Goal: Task Accomplishment & Management: Manage account settings

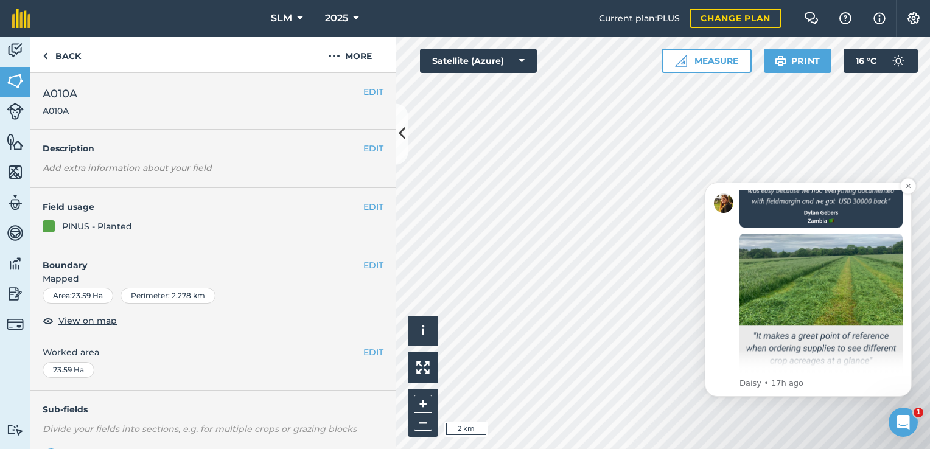
scroll to position [1018, 0]
click at [801, 390] on div "Hi Byron, I'm putting together some social media posts with customer testimonia…" at bounding box center [808, 290] width 207 height 214
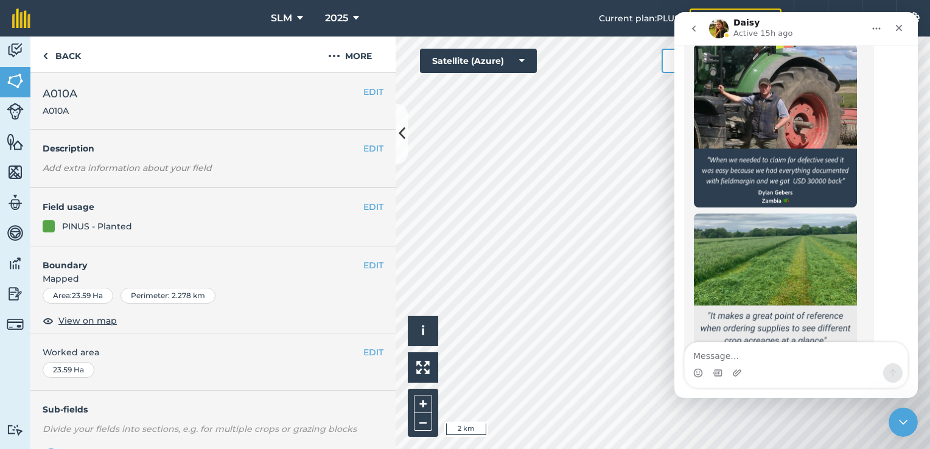
scroll to position [979, 0]
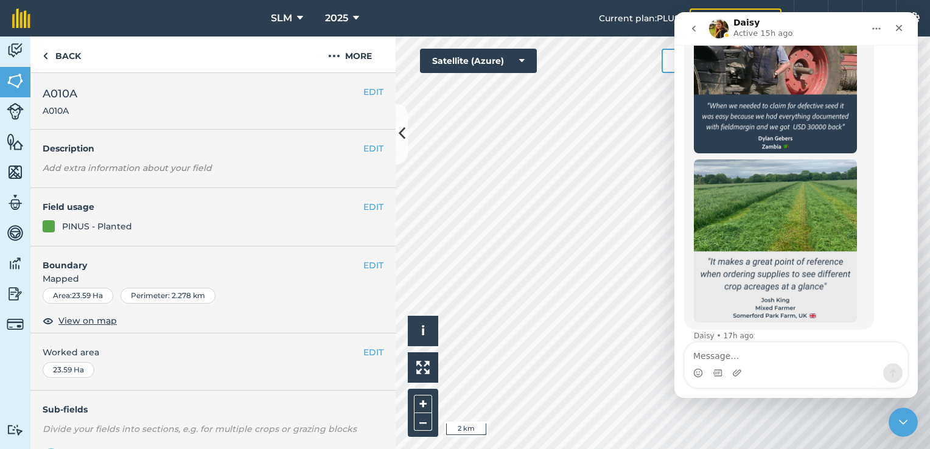
click at [728, 359] on textarea "Message…" at bounding box center [796, 353] width 223 height 21
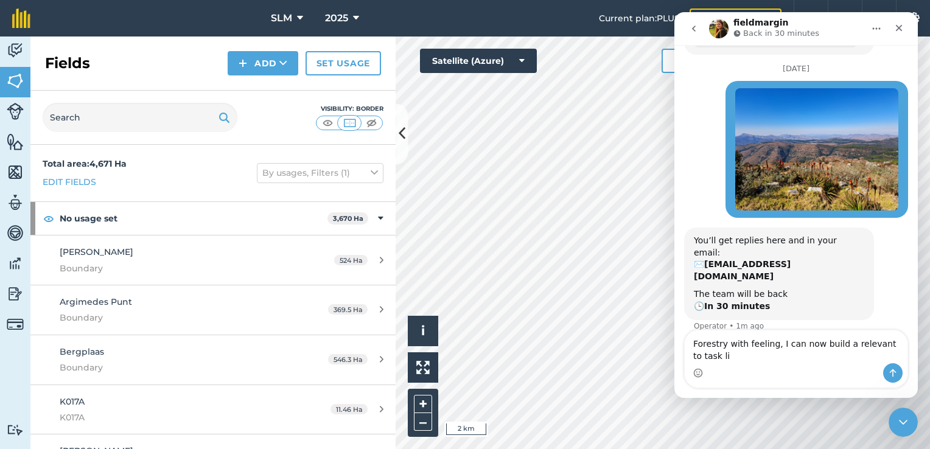
scroll to position [1267, 0]
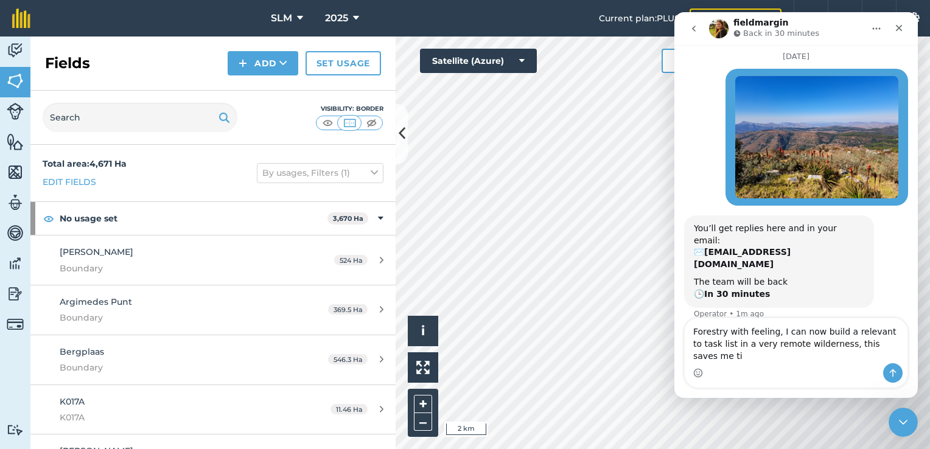
type textarea "Forestry with feeling, I can now build a relevant to task list in a very remote…"
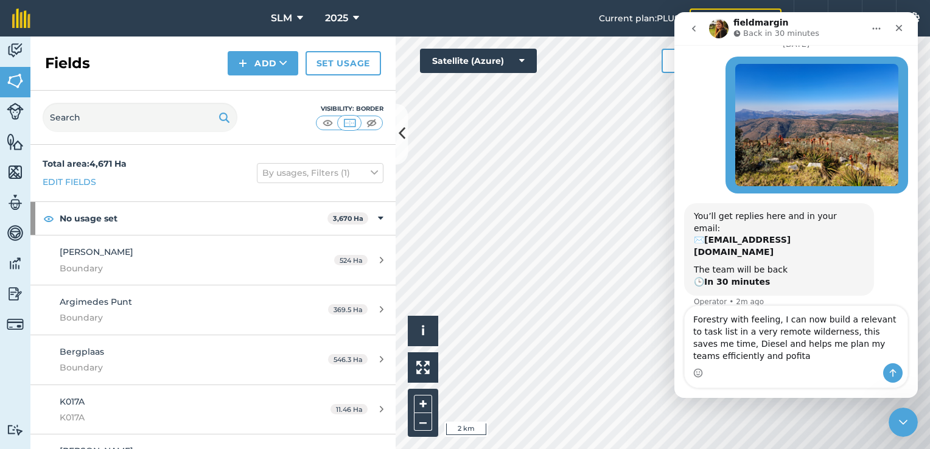
scroll to position [1291, 0]
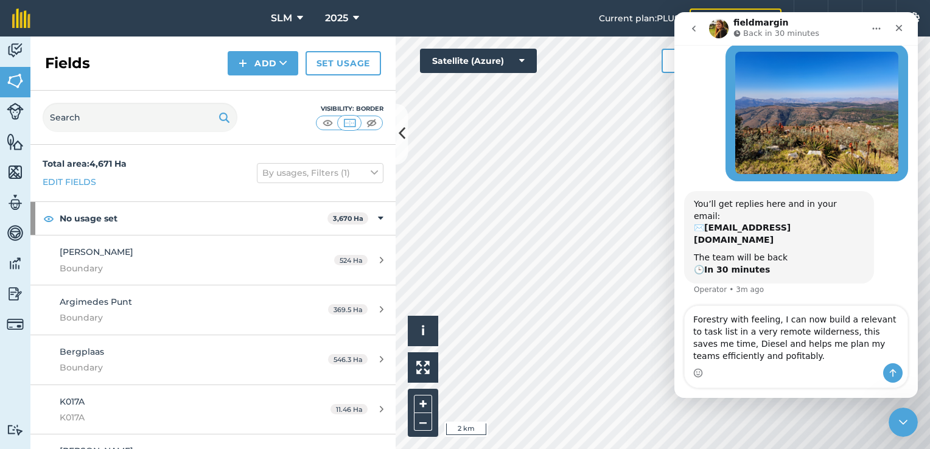
click at [742, 323] on textarea "Forestry with feeling, I can now build a relevant to task list in a very remote…" at bounding box center [796, 334] width 223 height 57
type textarea "Forestry with focused feeling, I can now build a relevant to task list in a ver…"
click at [715, 346] on textarea "Forestry with focused feeling, I can now build a relevant to task list in a ver…" at bounding box center [796, 334] width 223 height 57
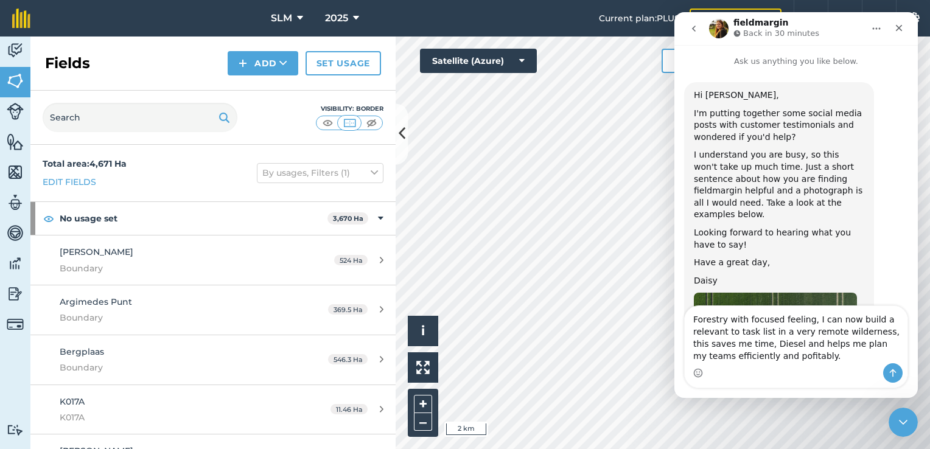
scroll to position [1291, 0]
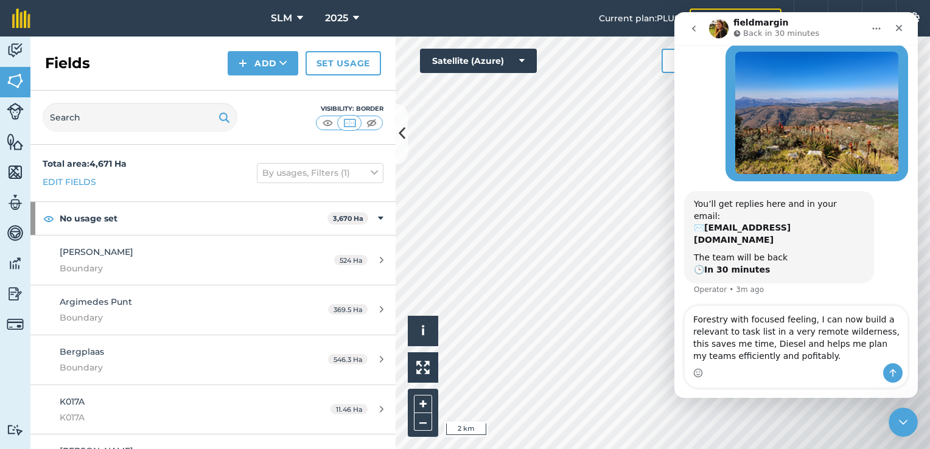
drag, startPoint x: 765, startPoint y: 333, endPoint x: 843, endPoint y: 317, distance: 79.5
click at [843, 317] on textarea "Forestry with focused feeling, I can now build a relevant to task list in a ver…" at bounding box center [796, 334] width 223 height 57
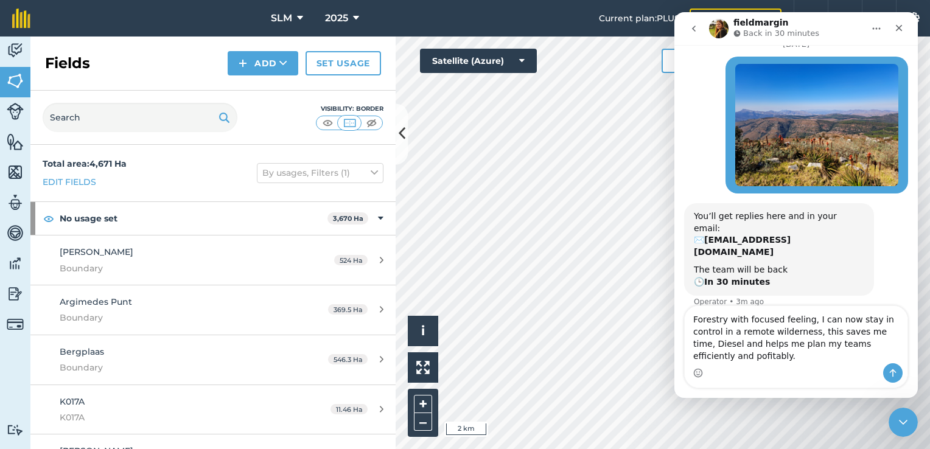
drag, startPoint x: 818, startPoint y: 345, endPoint x: 782, endPoint y: 350, distance: 36.9
click at [782, 350] on textarea "Forestry with focused feeling, I can now stay in control in a remote wilderness…" at bounding box center [796, 334] width 223 height 57
click at [860, 332] on textarea "Forestry with focused feeling, I can now stay in control in a remote wilderness…" at bounding box center [796, 334] width 223 height 57
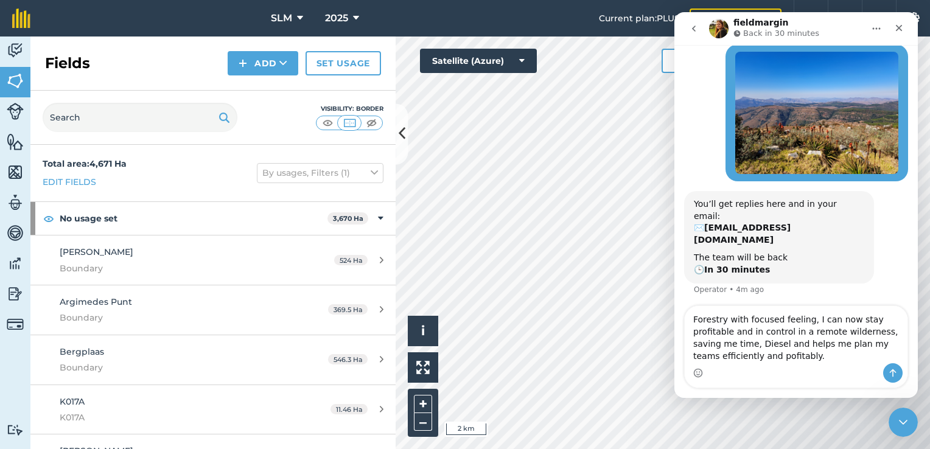
drag, startPoint x: 732, startPoint y: 359, endPoint x: 831, endPoint y: 330, distance: 102.9
click at [832, 330] on textarea "Forestry with focused feeling, I can now stay profitable and in control in a re…" at bounding box center [796, 334] width 223 height 57
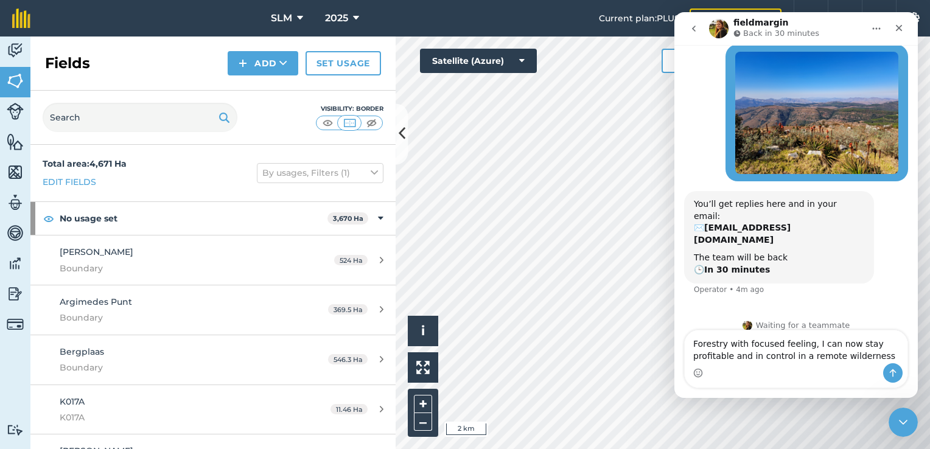
scroll to position [1267, 0]
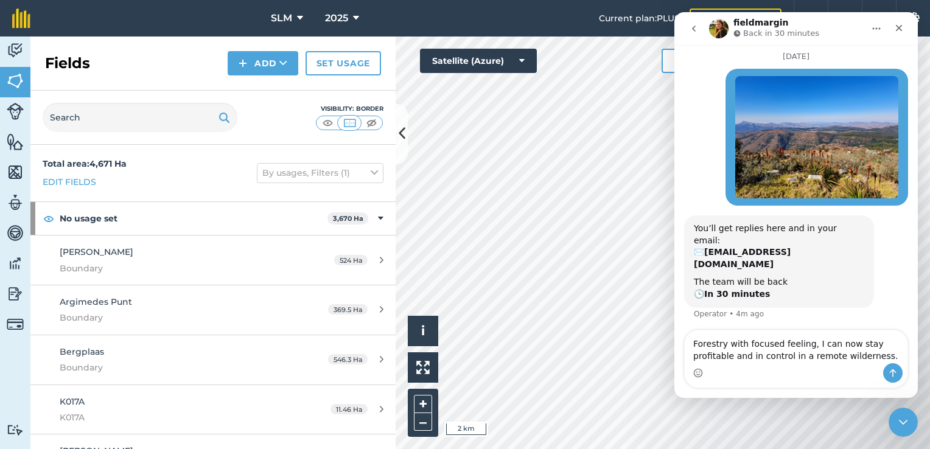
type textarea "Forestry with focused feeling, I can now stay profitable and in control in a re…"
click at [891, 376] on icon "Send a message…" at bounding box center [893, 373] width 10 height 10
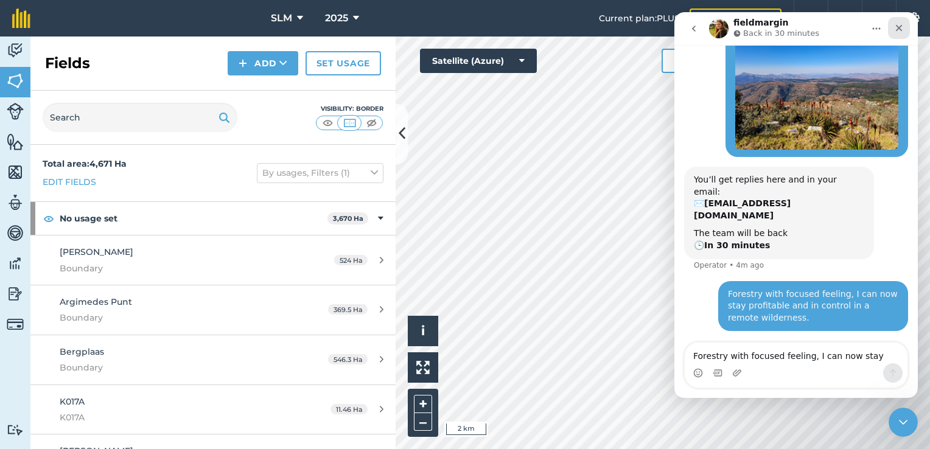
click at [896, 25] on icon "Close" at bounding box center [900, 28] width 10 height 10
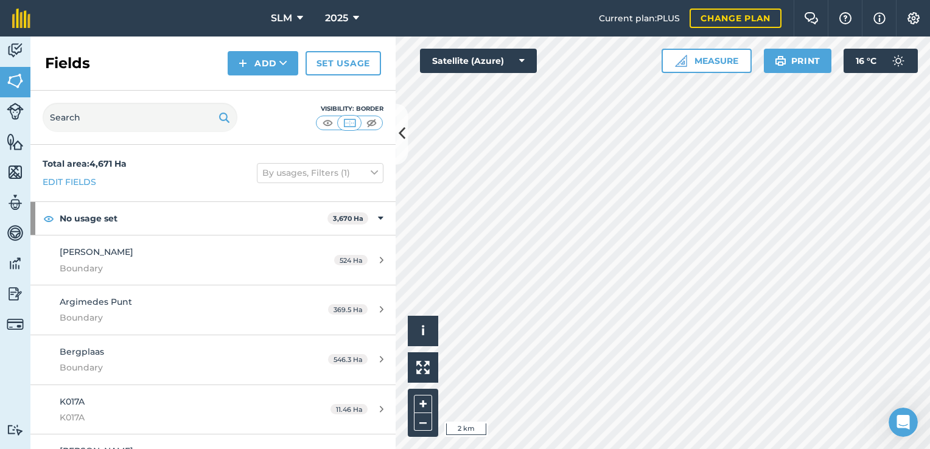
scroll to position [1315, 0]
click at [21, 165] on img at bounding box center [15, 172] width 17 height 18
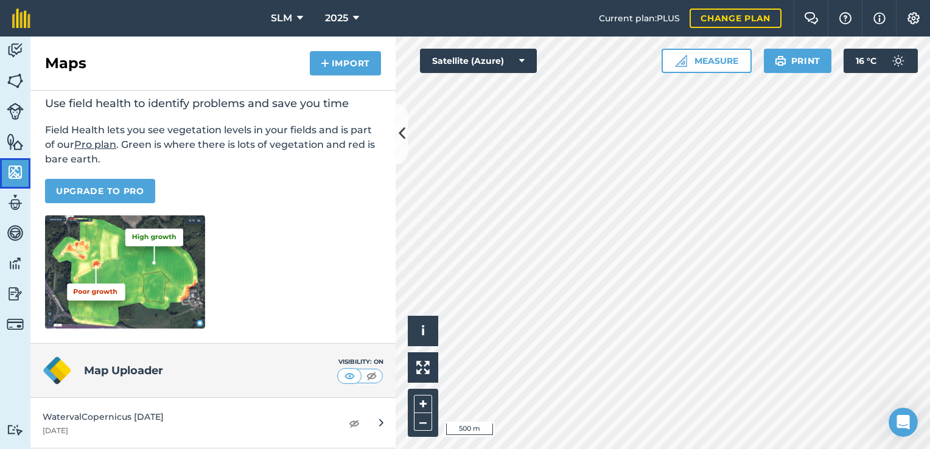
scroll to position [112, 0]
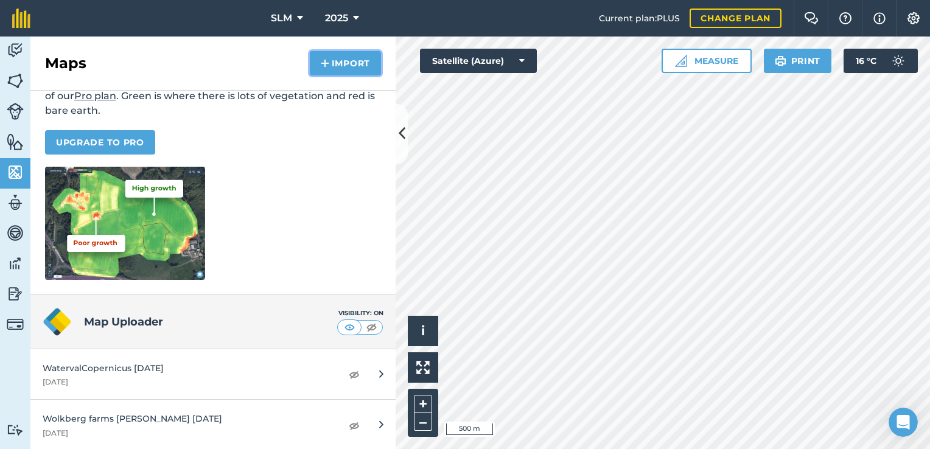
click at [340, 62] on button "Import" at bounding box center [345, 63] width 71 height 24
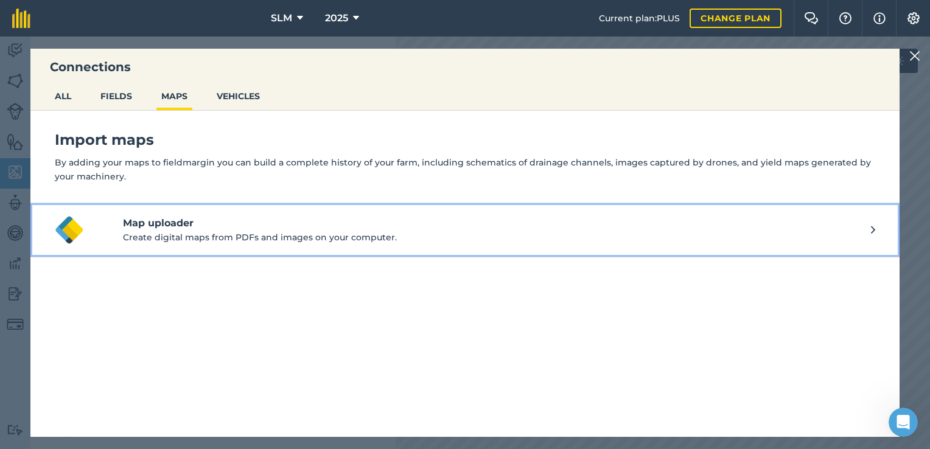
click at [304, 238] on p "Create digital maps from PDFs and images on your computer." at bounding box center [497, 237] width 748 height 13
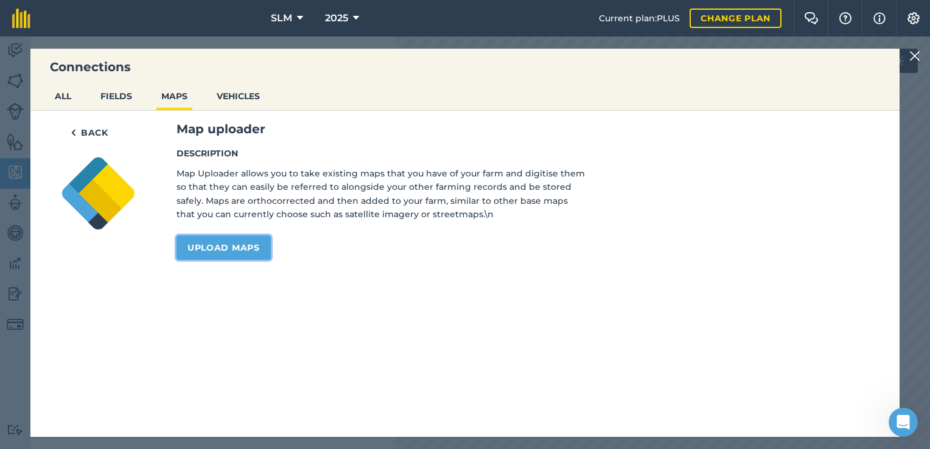
click at [216, 250] on link "Upload maps" at bounding box center [224, 248] width 94 height 24
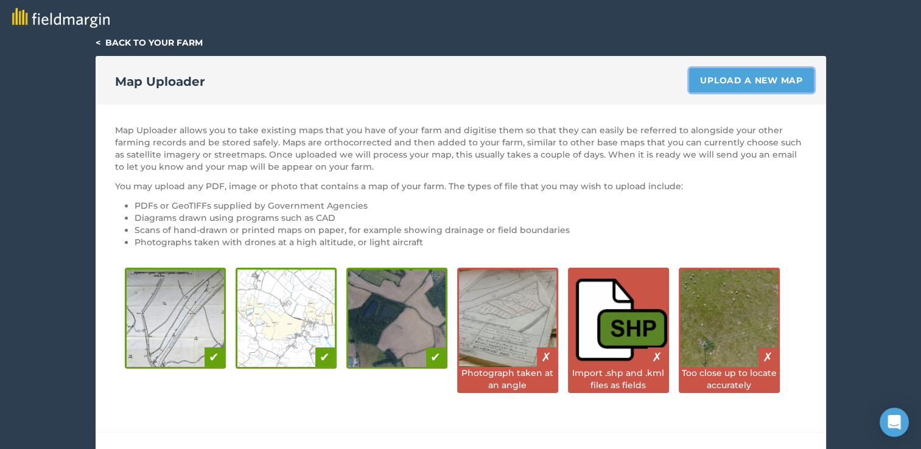
click at [747, 82] on link "Upload a new map" at bounding box center [751, 80] width 124 height 24
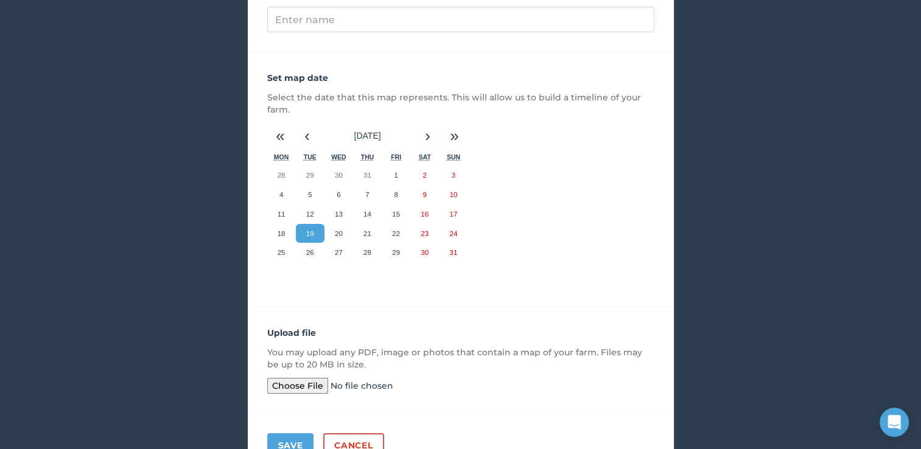
scroll to position [203, 0]
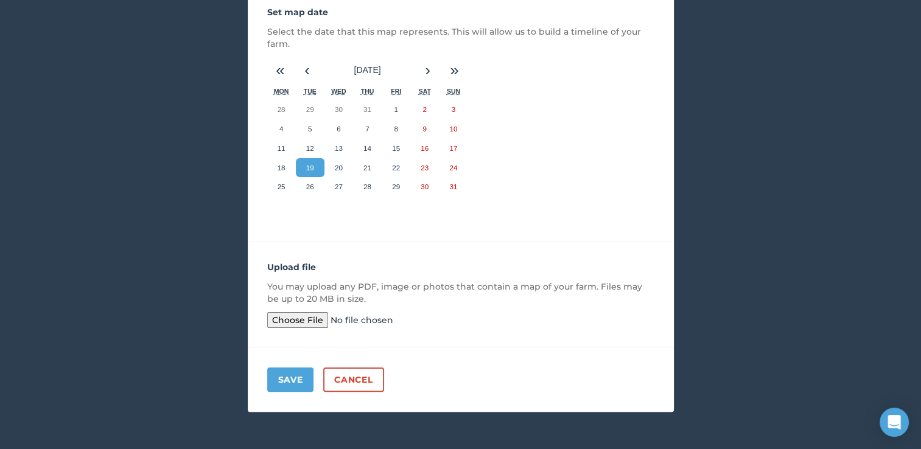
click at [313, 318] on input "file" at bounding box center [360, 320] width 186 height 16
type input "C:\fakepath\[PHONE_NUMBER]_00_[PHONE_NUMBER]_59_Sentinel-2_L2A_True_color (3).j…"
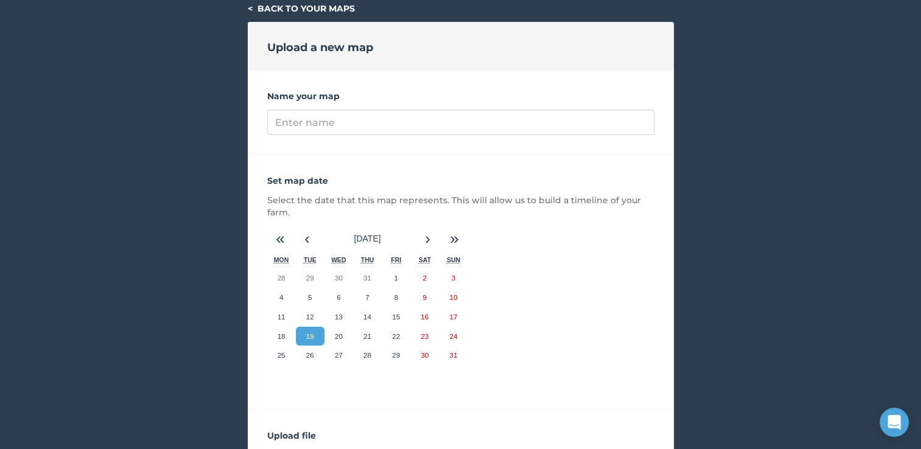
scroll to position [20, 0]
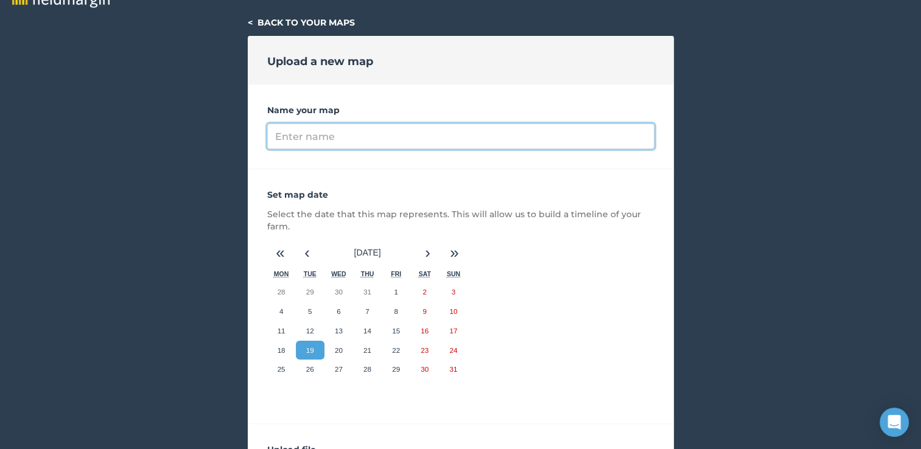
click at [308, 138] on input "Name your map" at bounding box center [460, 137] width 387 height 26
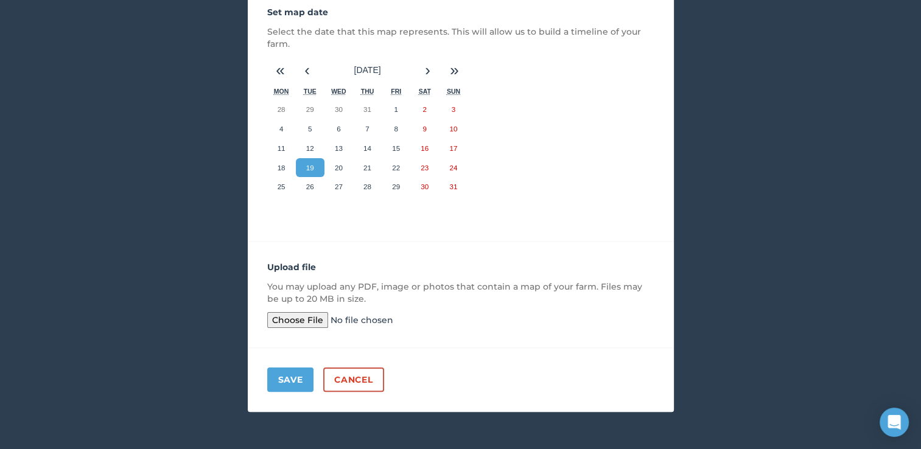
type input "Bergplaas [DATE]"
click at [300, 379] on button "Save" at bounding box center [290, 380] width 47 height 24
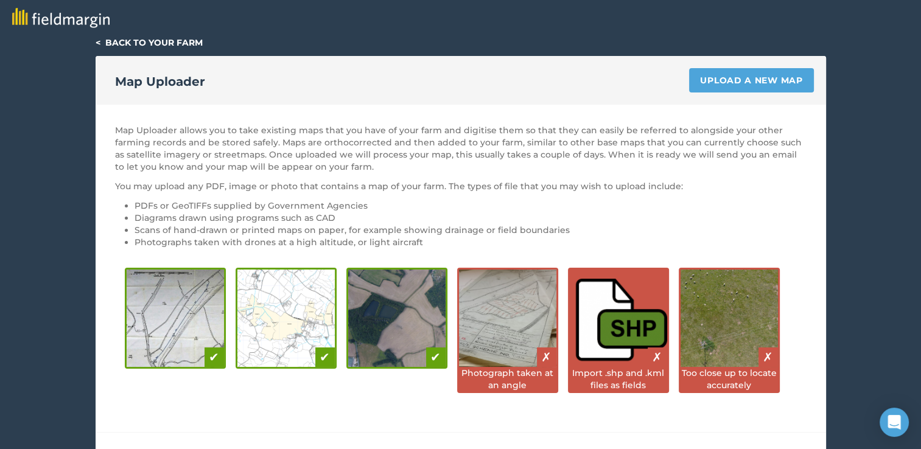
click at [138, 44] on link "< Back to your farm" at bounding box center [149, 42] width 107 height 11
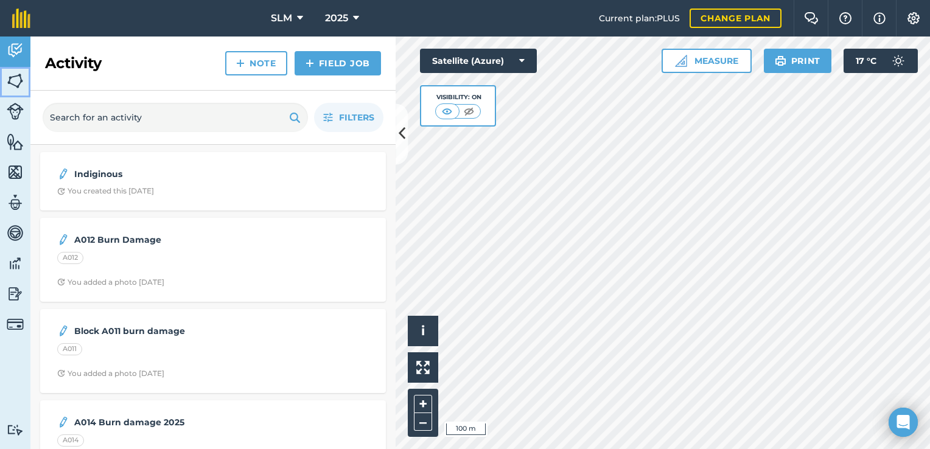
click at [17, 76] on img at bounding box center [15, 81] width 17 height 18
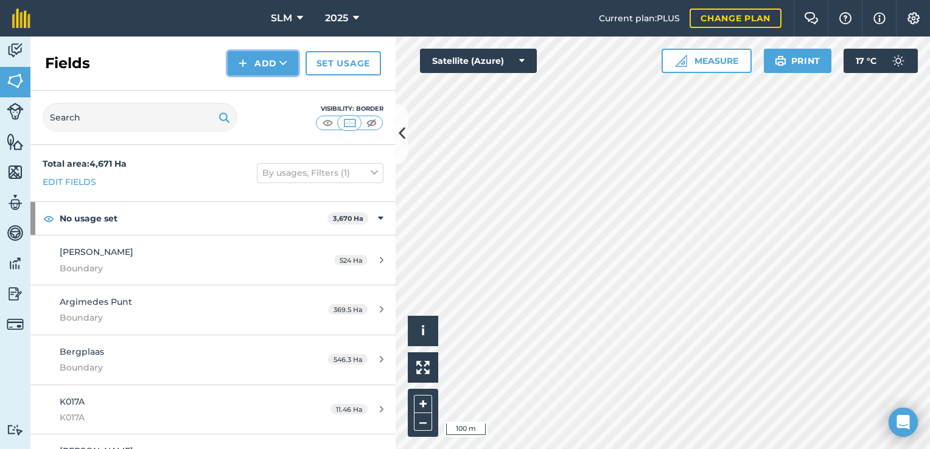
click at [277, 60] on button "Add" at bounding box center [263, 63] width 71 height 24
click at [256, 86] on link "Draw" at bounding box center [263, 90] width 67 height 27
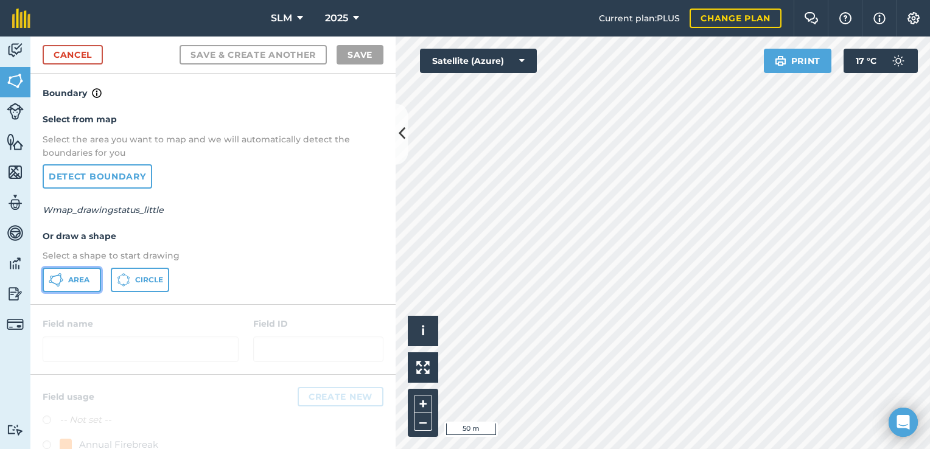
click at [62, 276] on icon at bounding box center [56, 280] width 15 height 15
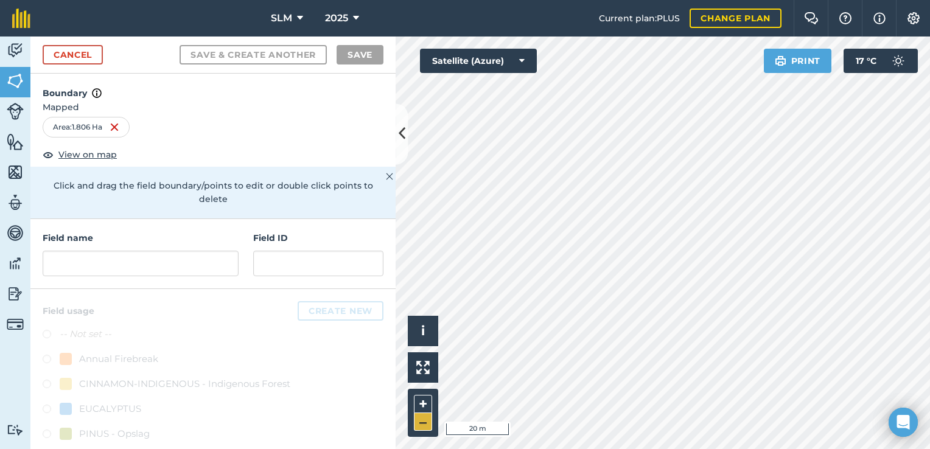
click at [418, 421] on div "Click to start drawing i © 2025 TomTom, Microsoft 20 m + –" at bounding box center [663, 243] width 535 height 413
click at [564, 449] on html "SLM 2025 Current plan : PLUS Change plan Farm Chat Help Info Settings SLM - 202…" at bounding box center [465, 224] width 930 height 449
click at [930, 351] on html "SLM 2025 Current plan : PLUS Change plan Farm Chat Help Info Settings SLM - 202…" at bounding box center [465, 224] width 930 height 449
click at [93, 266] on input "text" at bounding box center [141, 264] width 196 height 26
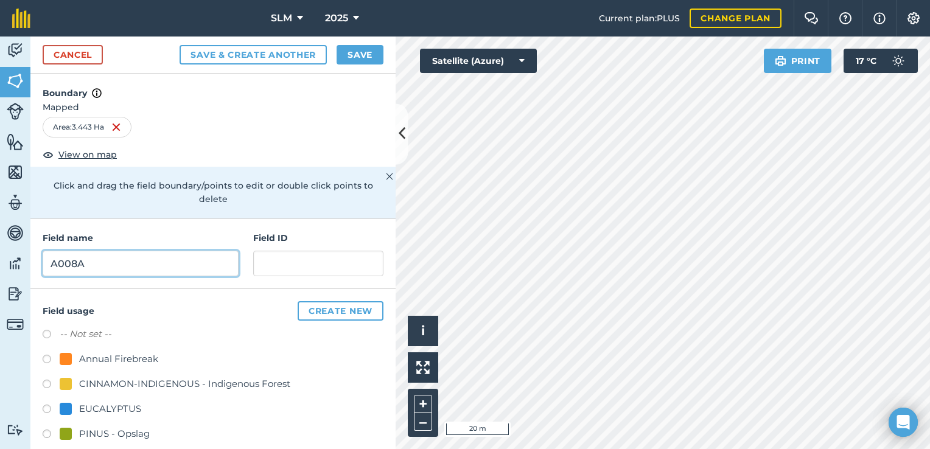
type input "A008A"
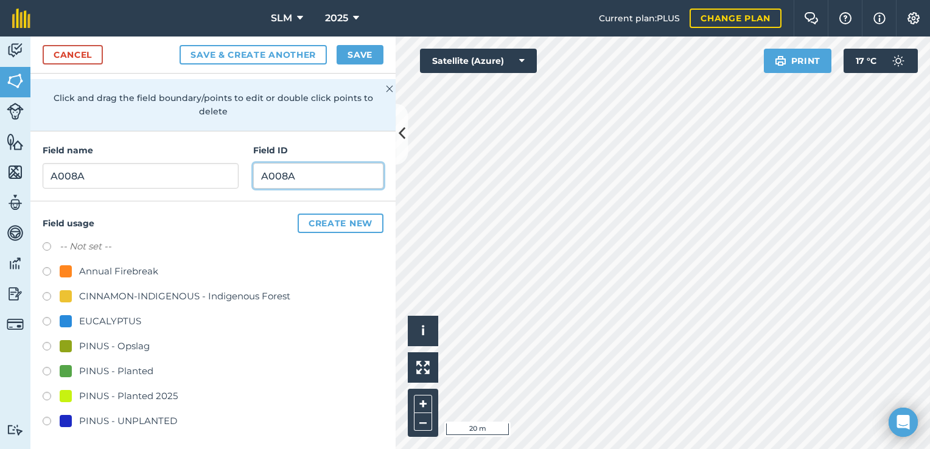
scroll to position [88, 0]
type input "A008A"
click at [46, 367] on label at bounding box center [51, 373] width 17 height 12
radio input "true"
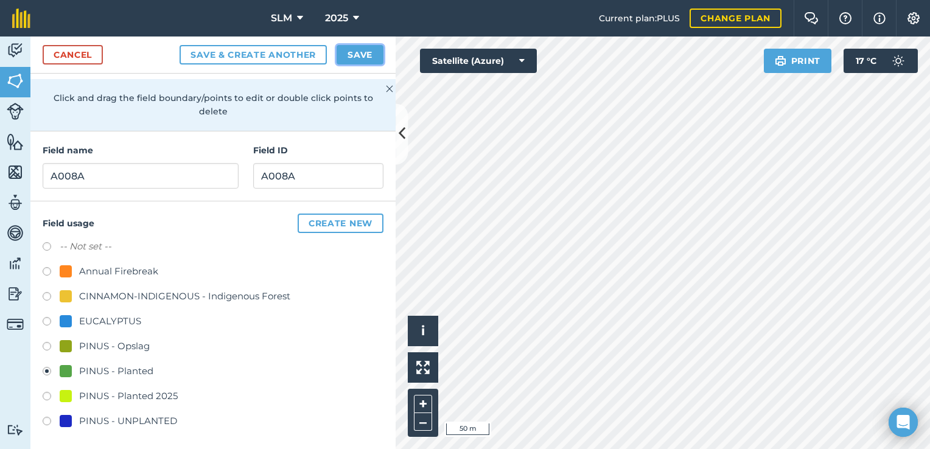
click at [357, 52] on button "Save" at bounding box center [360, 54] width 47 height 19
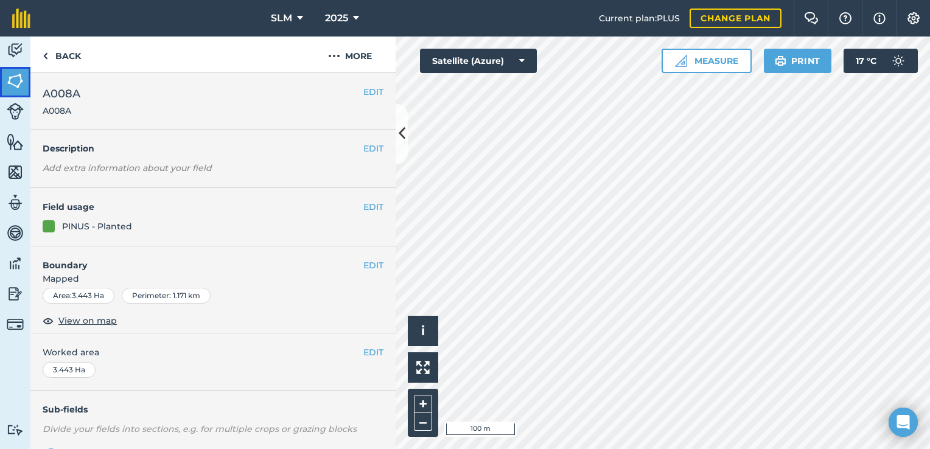
click at [21, 82] on img at bounding box center [15, 81] width 17 height 18
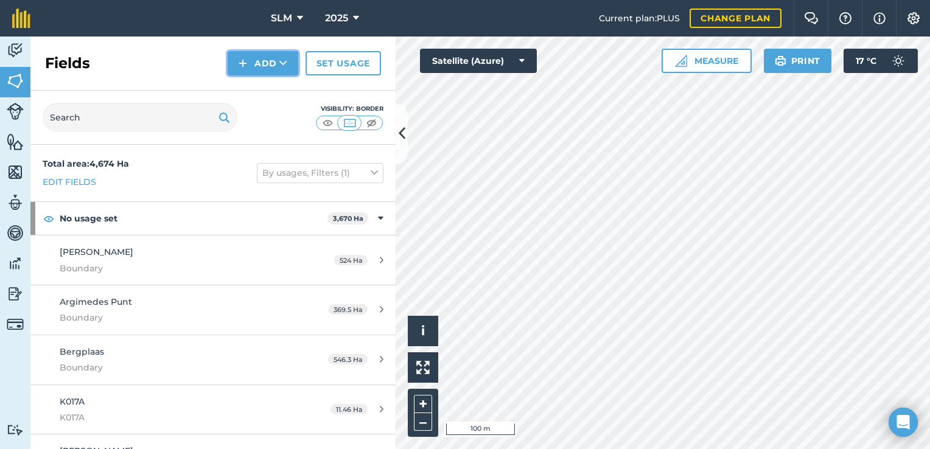
click at [283, 67] on icon at bounding box center [284, 63] width 8 height 12
click at [258, 65] on button "Add" at bounding box center [263, 63] width 71 height 24
click at [261, 90] on link "Draw" at bounding box center [263, 90] width 67 height 27
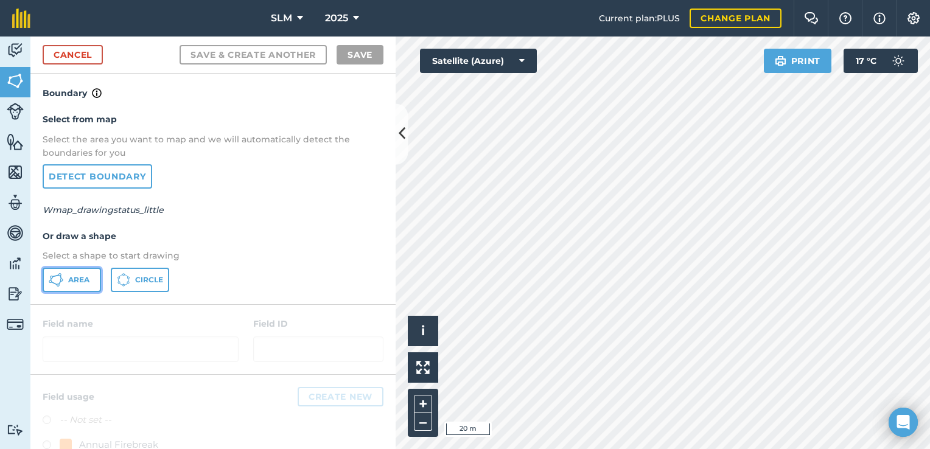
click at [72, 282] on span "Area" at bounding box center [78, 280] width 21 height 10
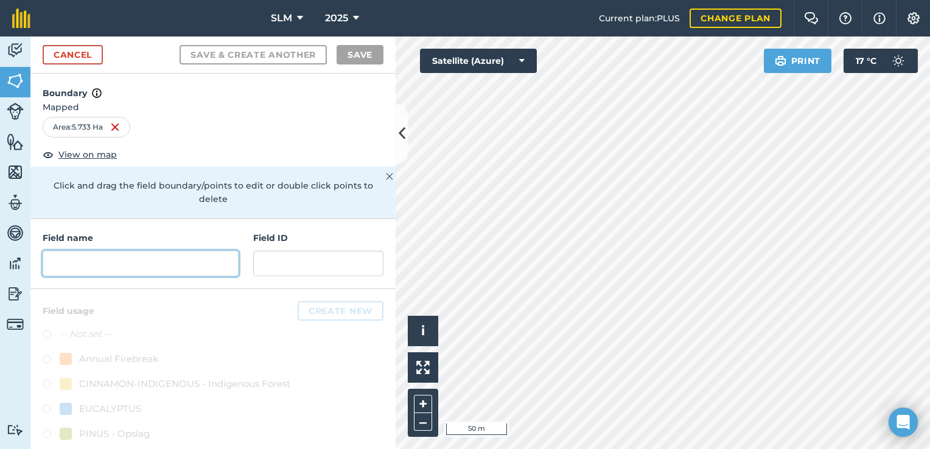
click at [163, 260] on input "text" at bounding box center [141, 264] width 196 height 26
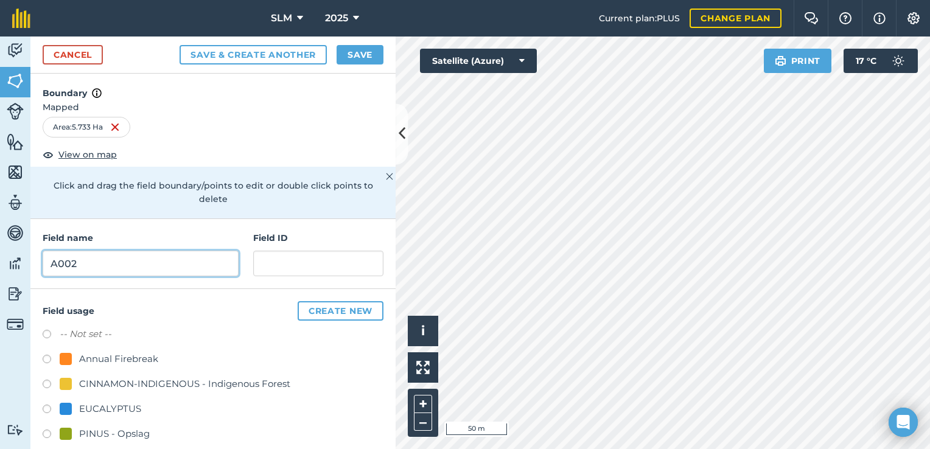
type input "A002"
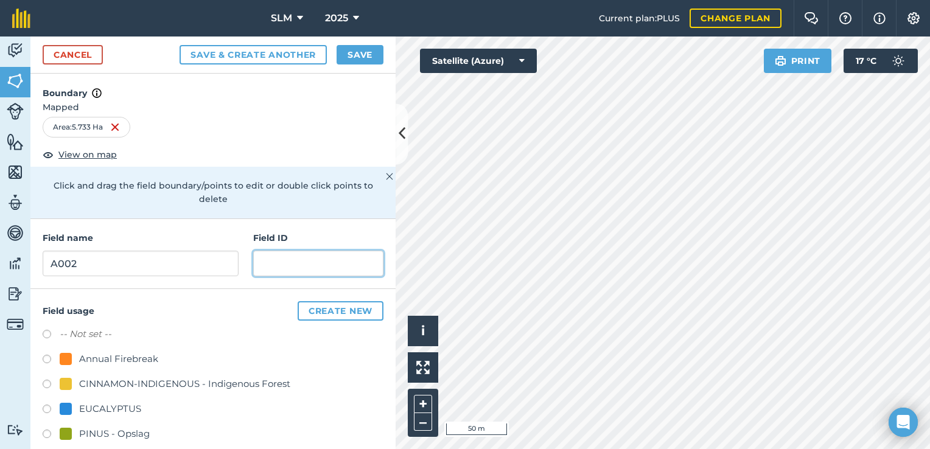
click at [283, 264] on input "text" at bounding box center [318, 264] width 130 height 26
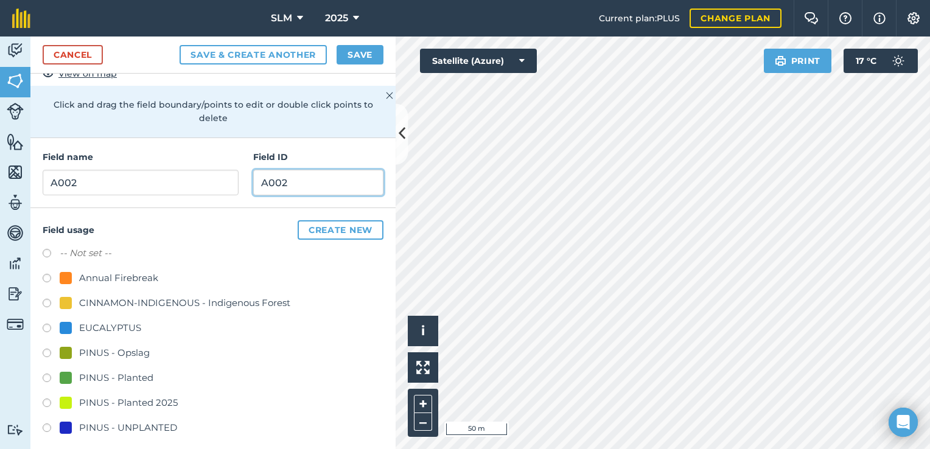
scroll to position [88, 0]
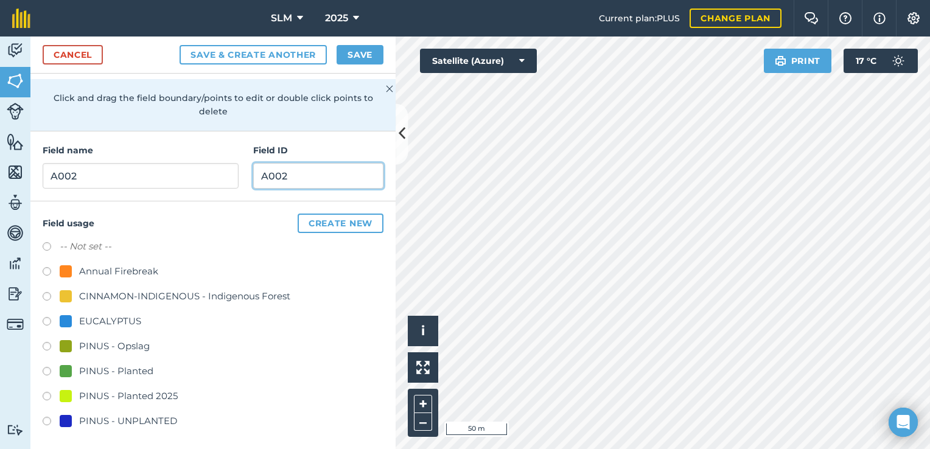
type input "A002"
click at [47, 368] on label at bounding box center [51, 373] width 17 height 12
radio input "true"
click at [351, 57] on button "Save" at bounding box center [360, 54] width 47 height 19
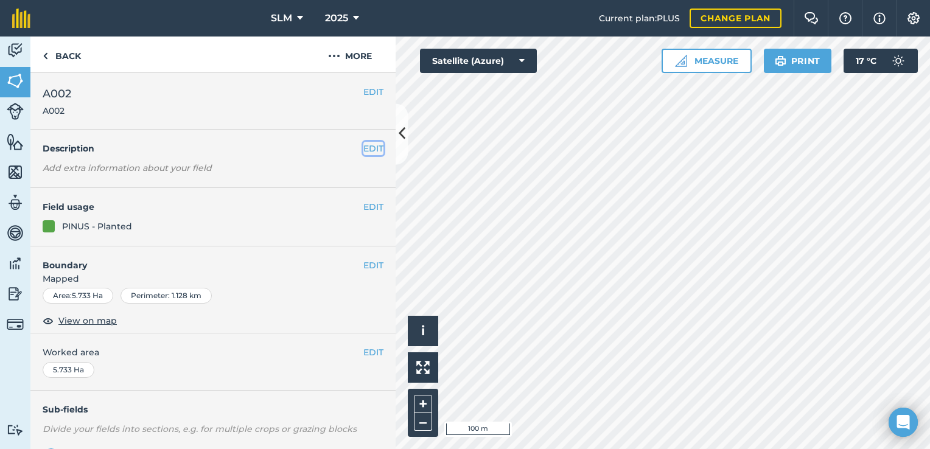
click at [364, 145] on button "EDIT" at bounding box center [374, 148] width 20 height 13
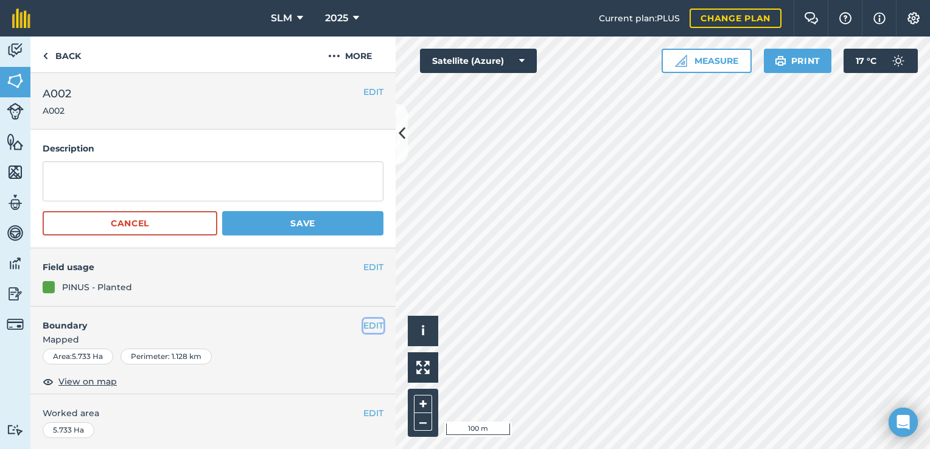
click at [364, 325] on button "EDIT" at bounding box center [374, 325] width 20 height 13
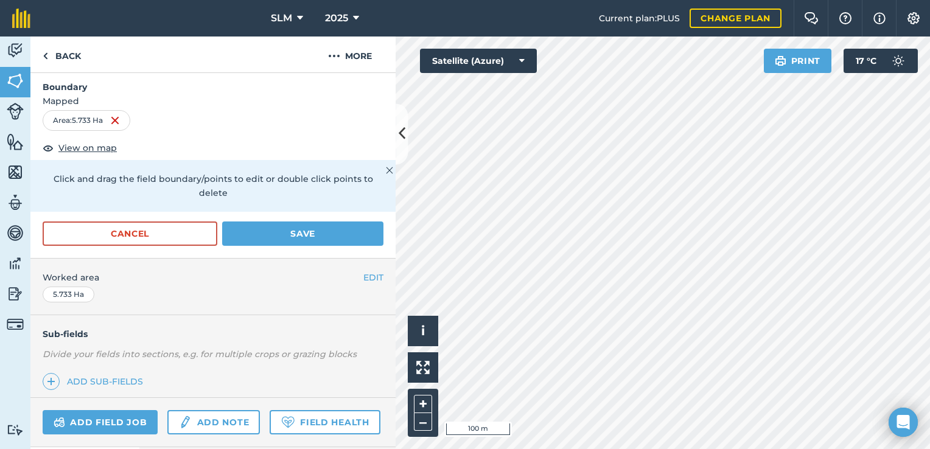
scroll to position [244, 0]
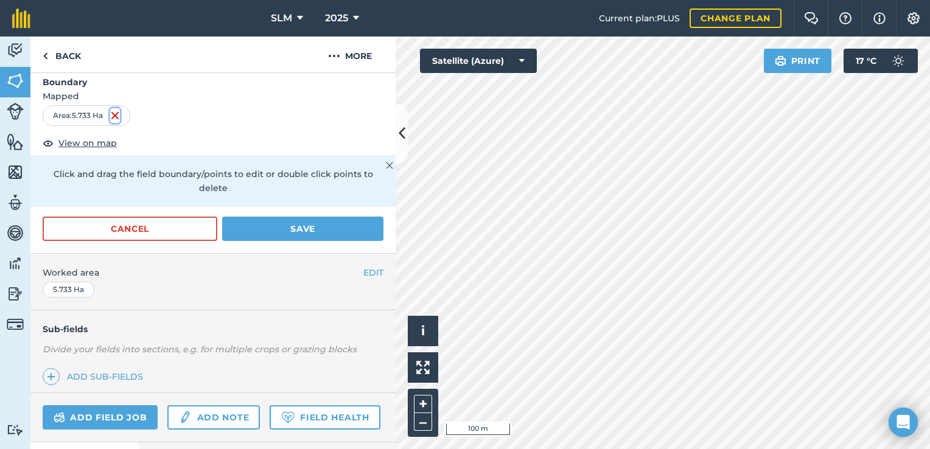
click at [117, 116] on img at bounding box center [115, 115] width 10 height 15
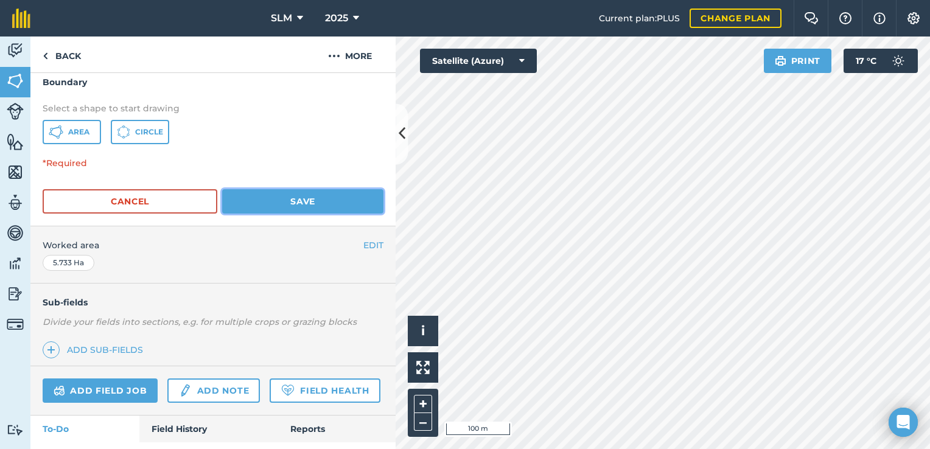
click at [298, 198] on button "Save" at bounding box center [302, 201] width 161 height 24
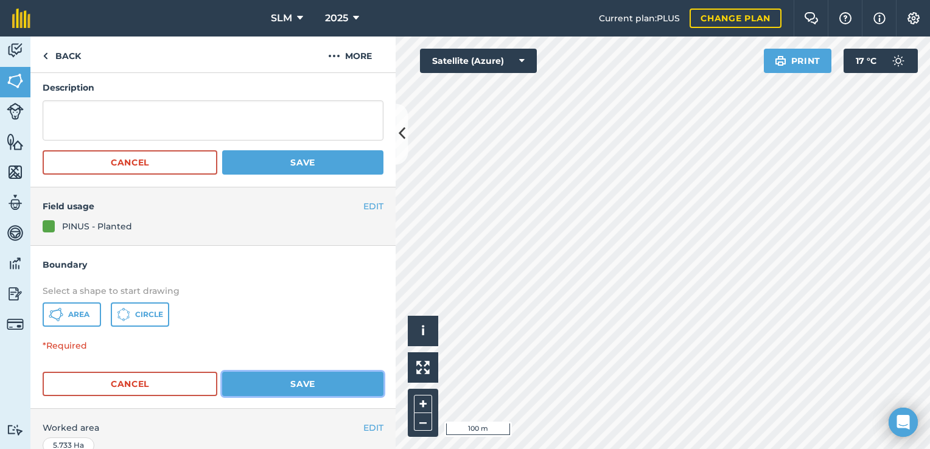
scroll to position [0, 0]
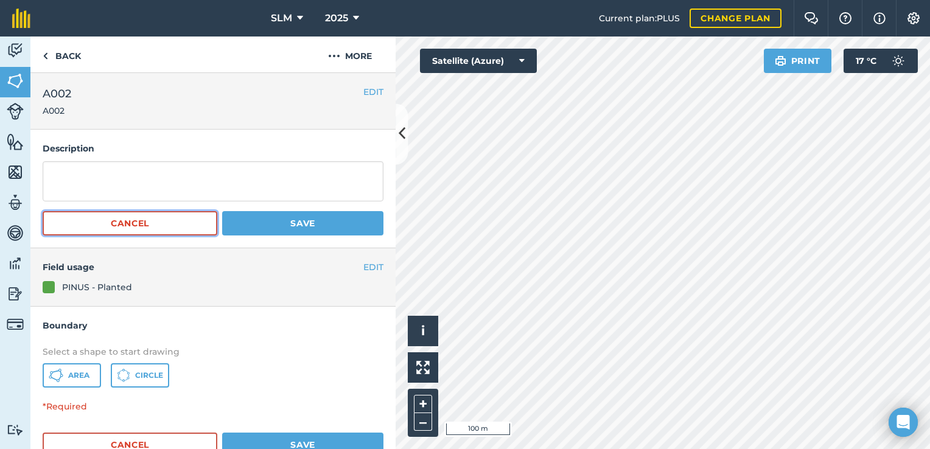
click at [141, 223] on button "Cancel" at bounding box center [130, 223] width 175 height 24
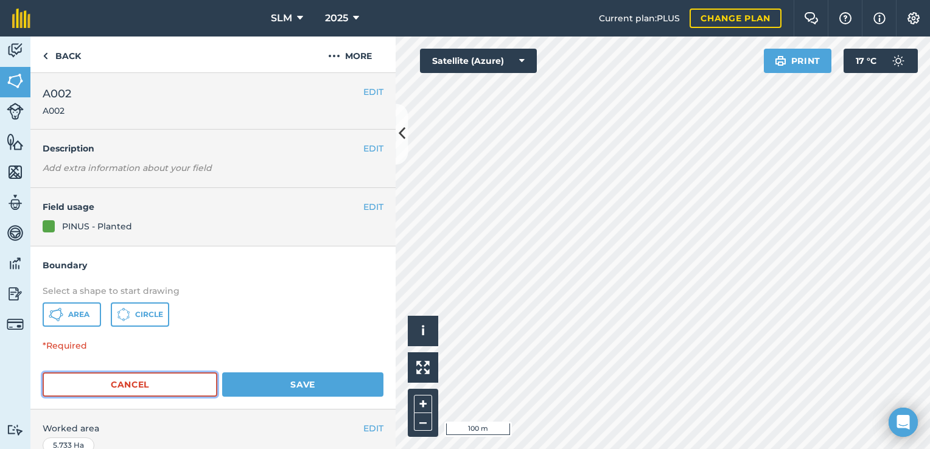
click at [149, 384] on button "Cancel" at bounding box center [130, 385] width 175 height 24
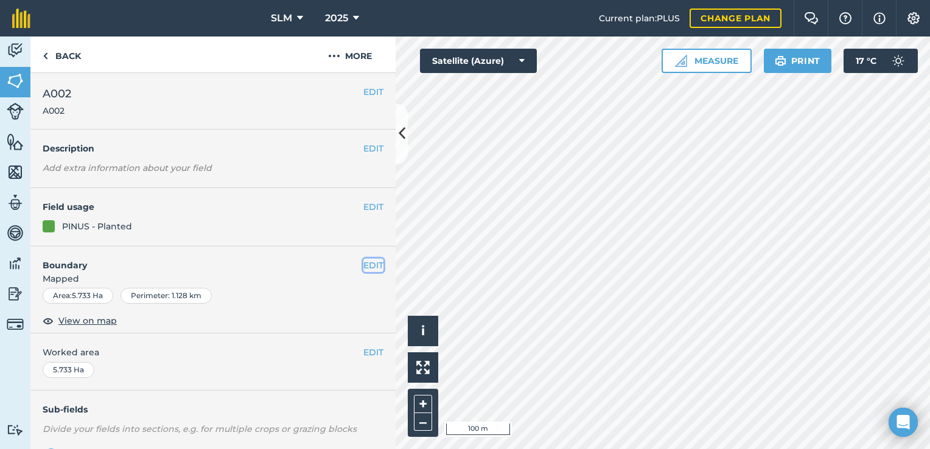
click at [364, 261] on button "EDIT" at bounding box center [374, 265] width 20 height 13
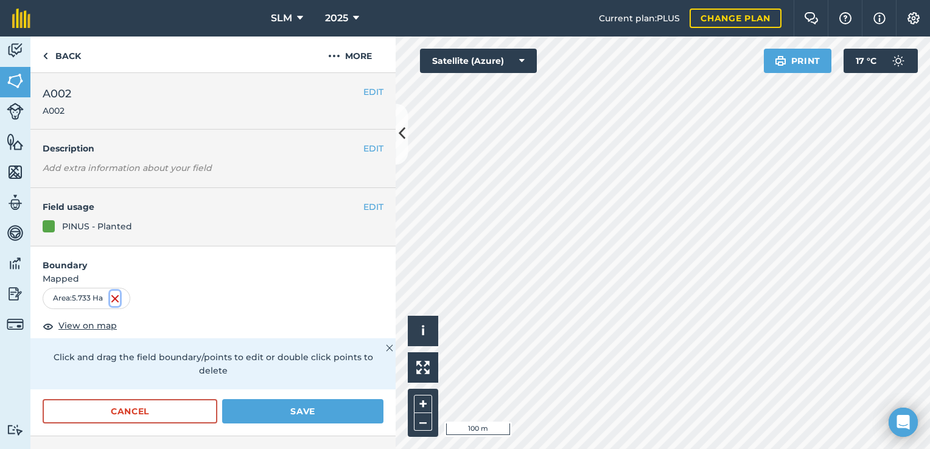
click at [118, 298] on img at bounding box center [115, 299] width 10 height 15
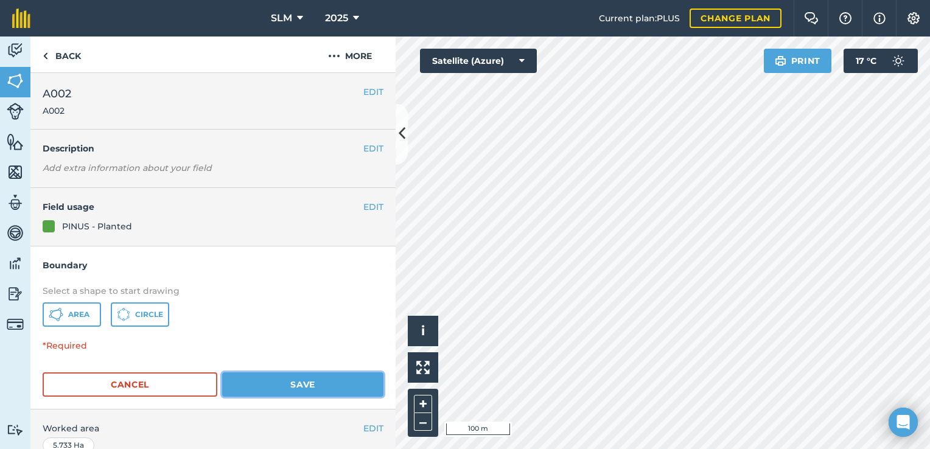
click at [295, 379] on button "Save" at bounding box center [302, 385] width 161 height 24
click at [364, 212] on button "EDIT" at bounding box center [374, 206] width 20 height 13
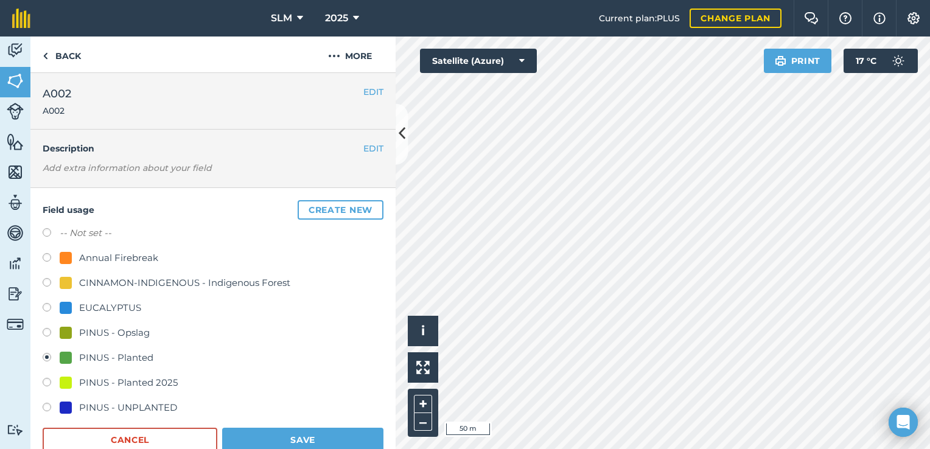
click at [51, 231] on label at bounding box center [51, 234] width 17 height 12
radio input "true"
radio input "false"
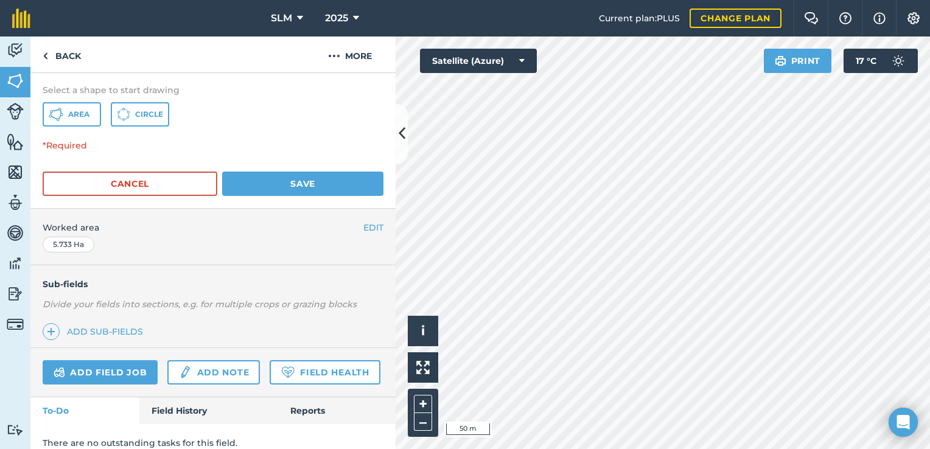
scroll to position [426, 0]
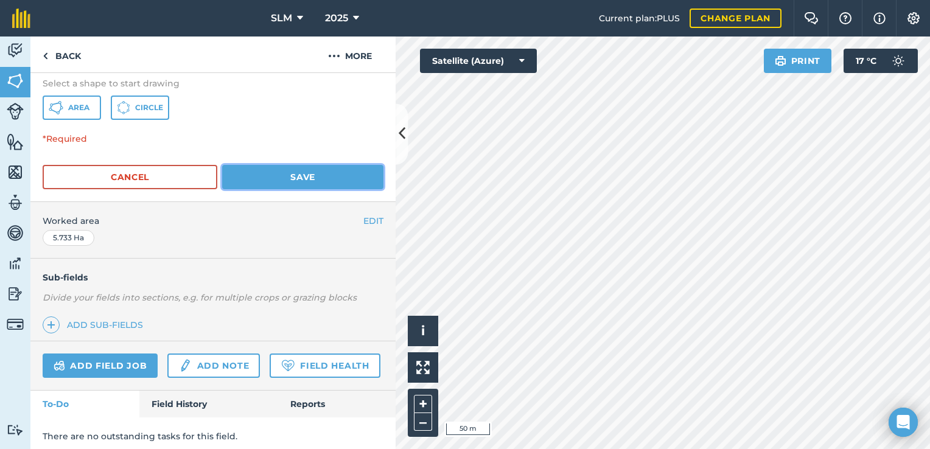
click at [263, 169] on button "Save" at bounding box center [302, 177] width 161 height 24
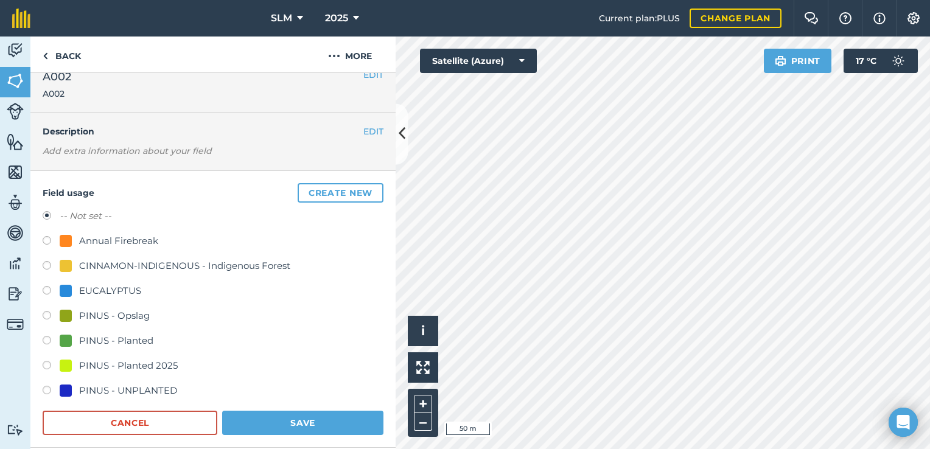
scroll to position [0, 0]
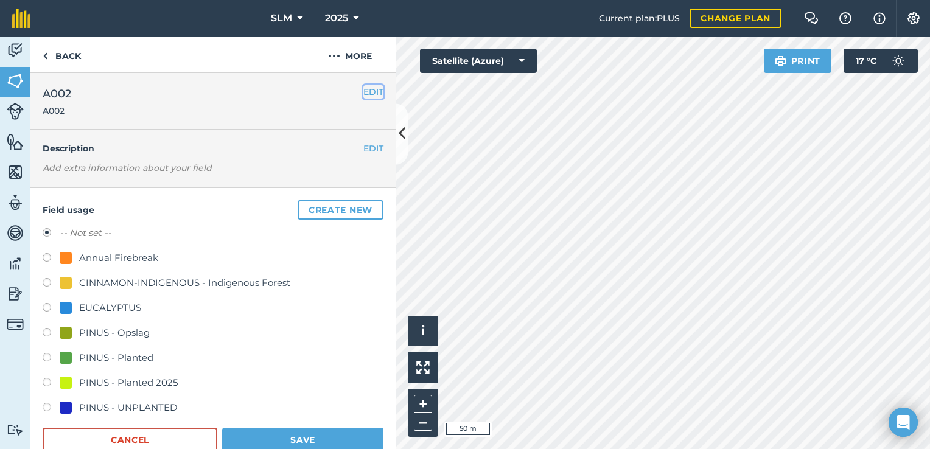
click at [364, 89] on button "EDIT" at bounding box center [374, 91] width 20 height 13
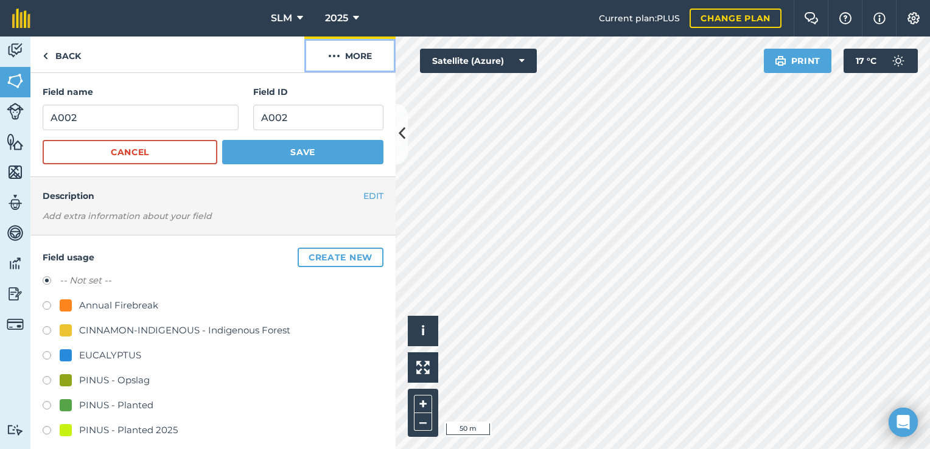
click at [353, 54] on button "More" at bounding box center [349, 55] width 91 height 36
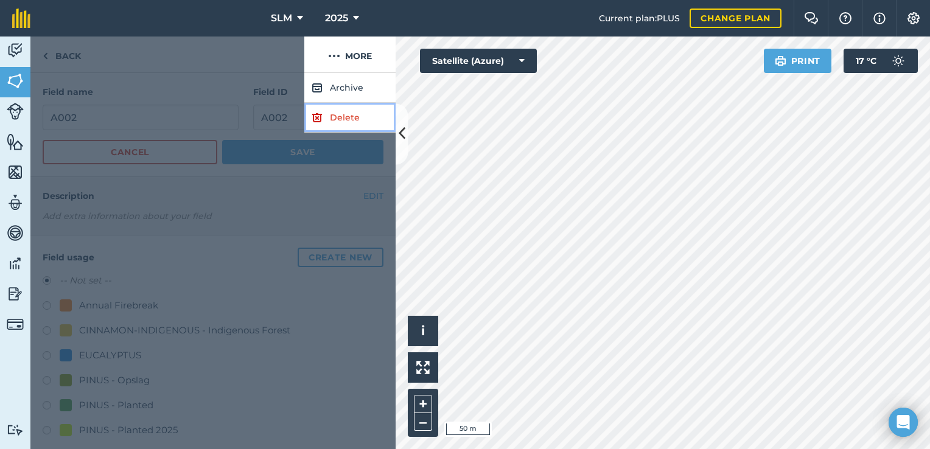
click at [343, 114] on link "Delete" at bounding box center [349, 118] width 91 height 30
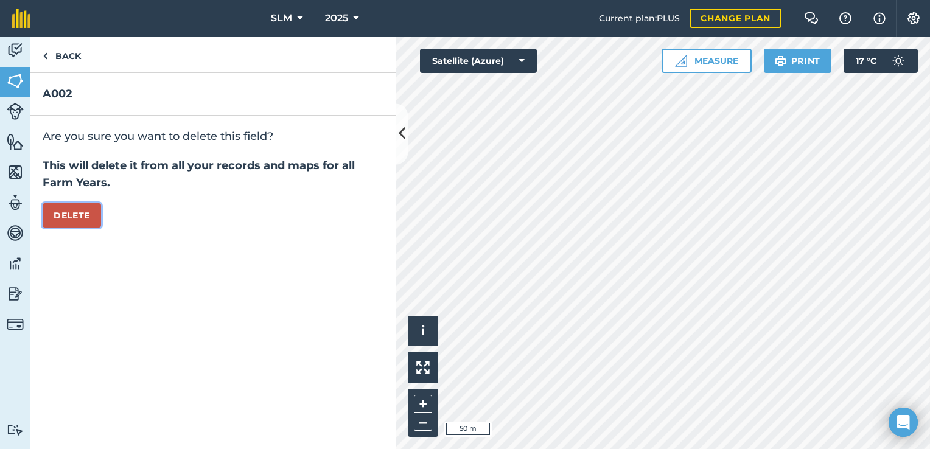
click at [88, 214] on button "Delete" at bounding box center [72, 215] width 58 height 24
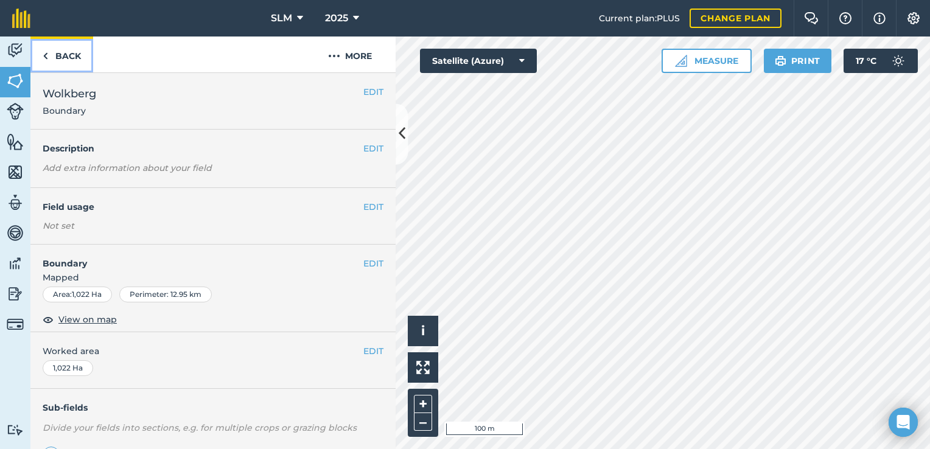
click at [66, 57] on link "Back" at bounding box center [61, 55] width 63 height 36
click at [13, 89] on img at bounding box center [15, 81] width 17 height 18
click at [63, 56] on link "Back" at bounding box center [61, 55] width 63 height 36
click at [16, 172] on img at bounding box center [15, 172] width 17 height 18
click at [16, 74] on img at bounding box center [15, 81] width 17 height 18
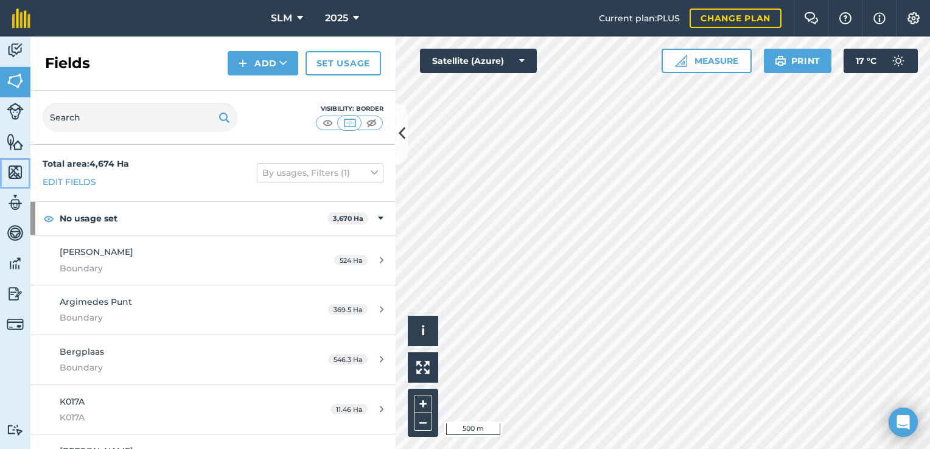
click at [22, 173] on img at bounding box center [15, 172] width 17 height 18
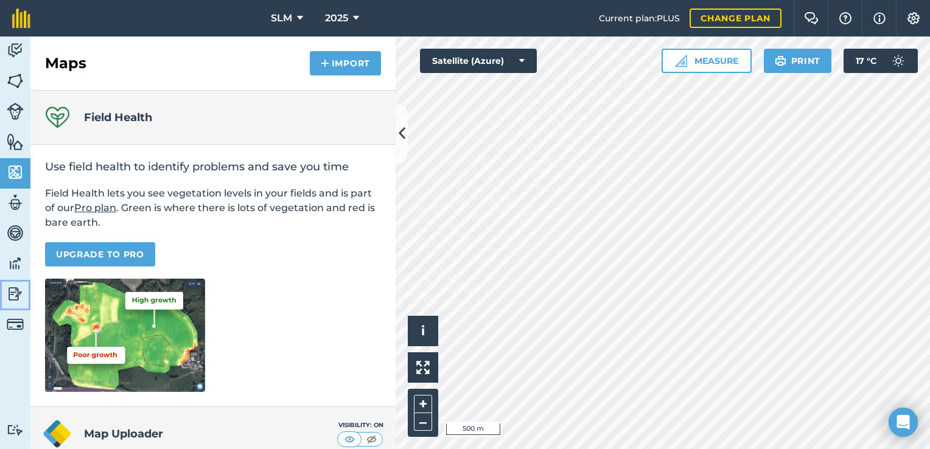
click at [14, 292] on img at bounding box center [15, 294] width 17 height 18
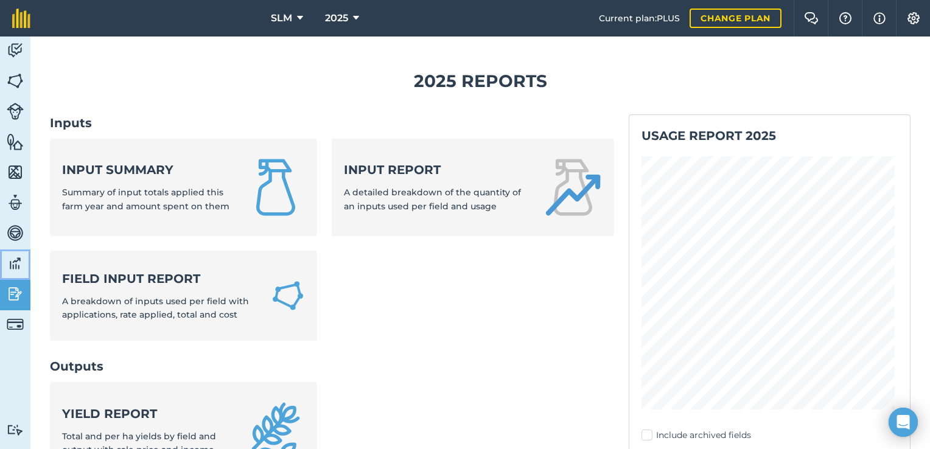
click at [21, 267] on img at bounding box center [15, 264] width 17 height 18
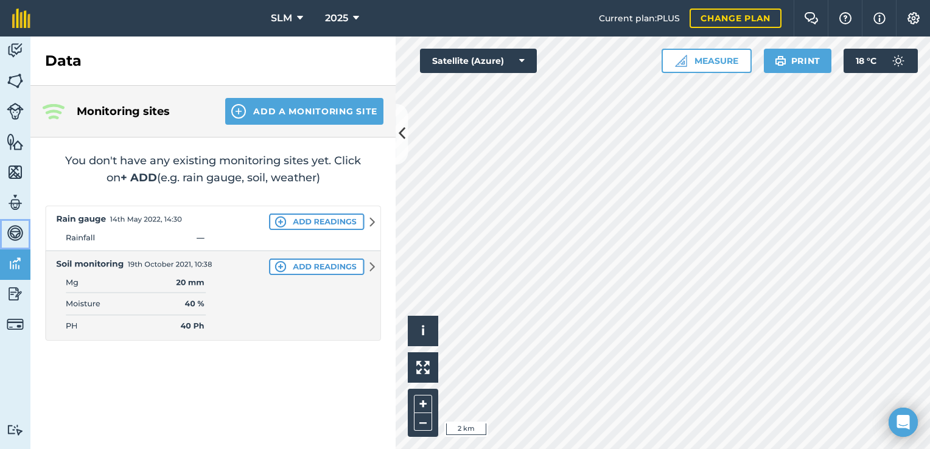
click at [13, 224] on img at bounding box center [15, 233] width 17 height 18
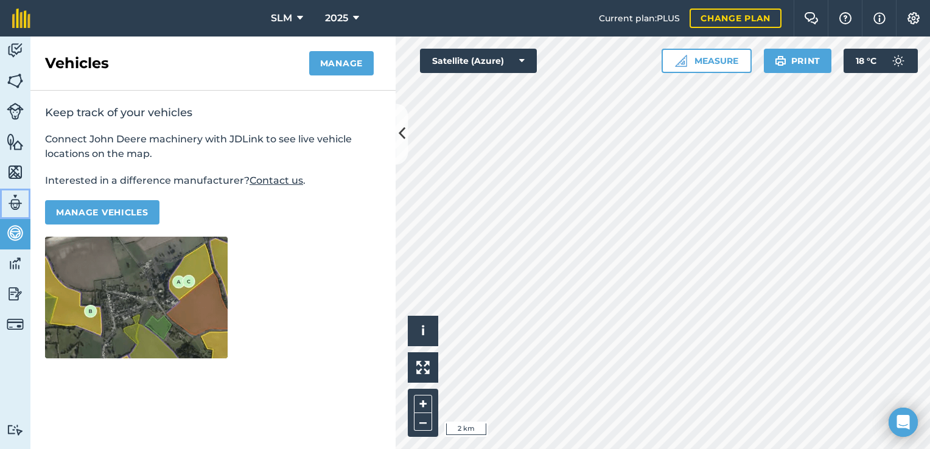
click at [14, 201] on img at bounding box center [15, 203] width 17 height 18
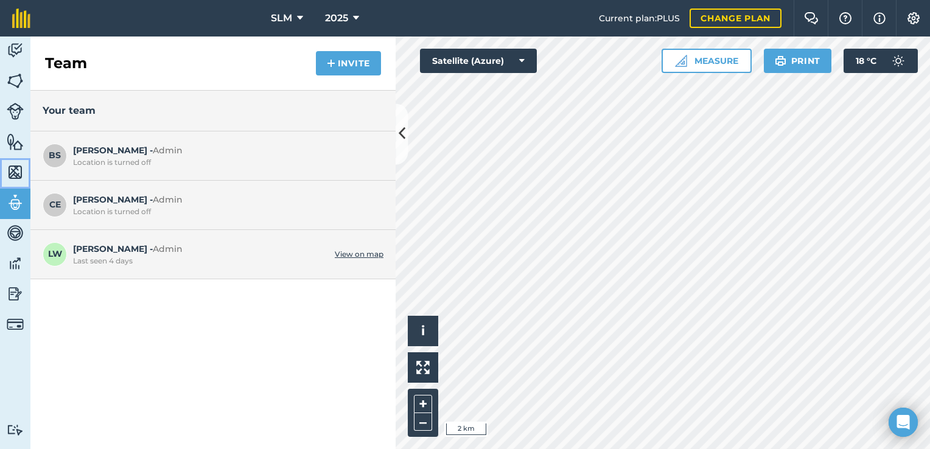
click at [17, 174] on img at bounding box center [15, 172] width 17 height 18
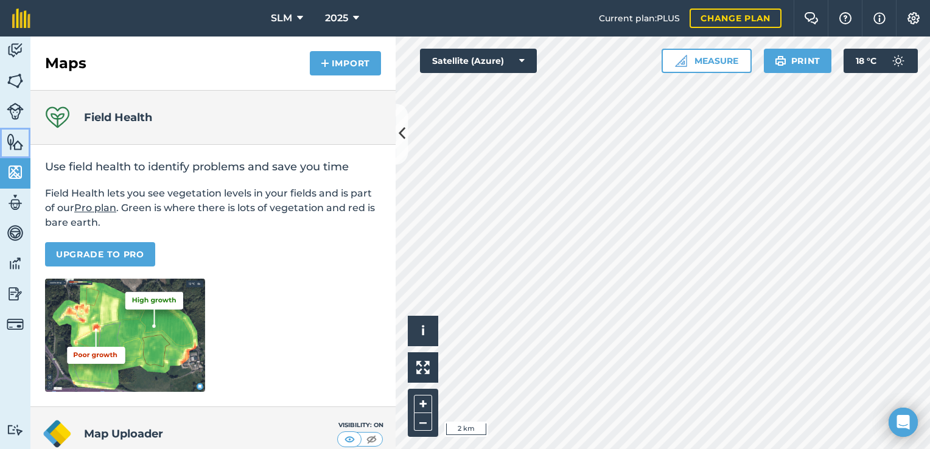
click at [16, 147] on img at bounding box center [15, 142] width 17 height 18
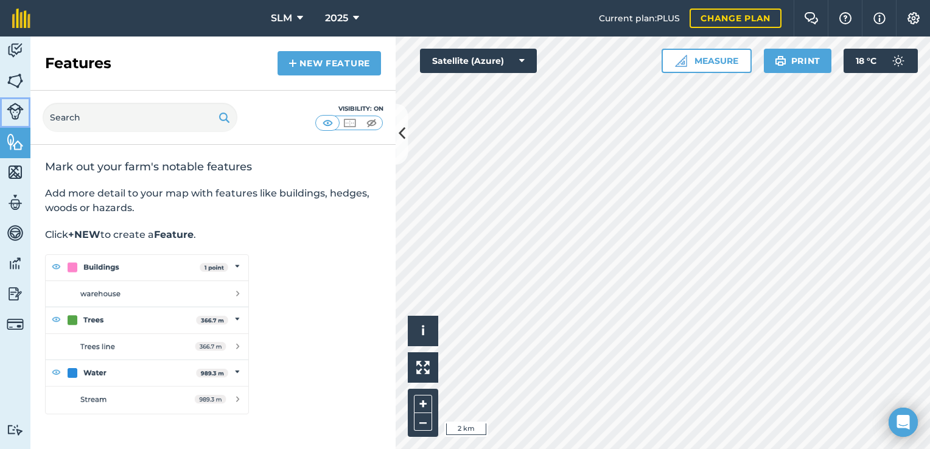
click at [15, 113] on img at bounding box center [15, 111] width 17 height 17
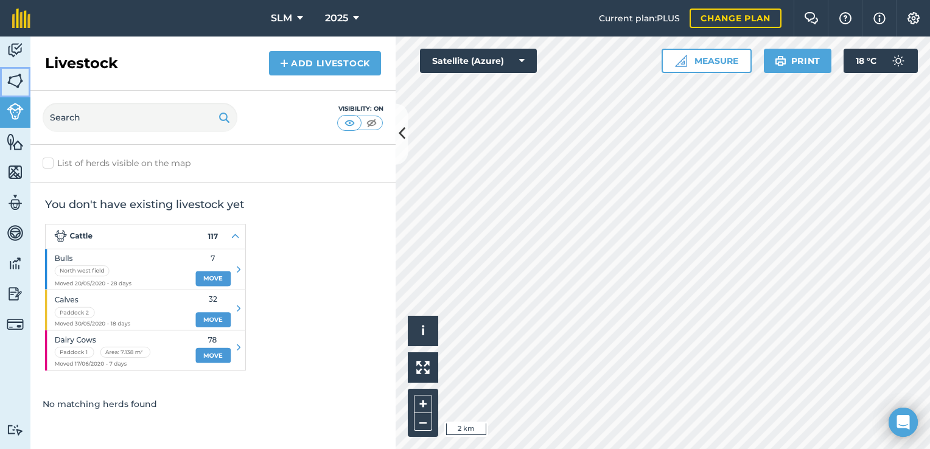
click at [13, 77] on img at bounding box center [15, 81] width 17 height 18
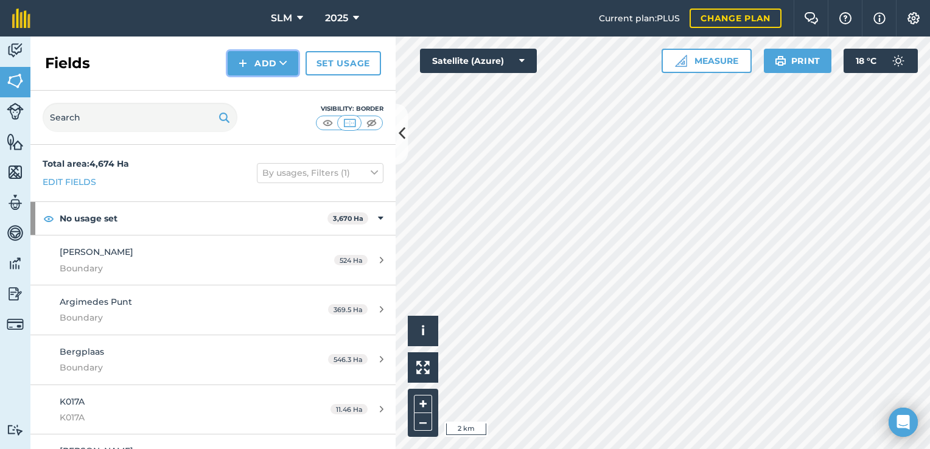
click at [292, 62] on button "Add" at bounding box center [263, 63] width 71 height 24
click at [294, 62] on button "Add Draw Import" at bounding box center [263, 63] width 71 height 24
click at [290, 25] on span "SLM" at bounding box center [281, 18] width 21 height 15
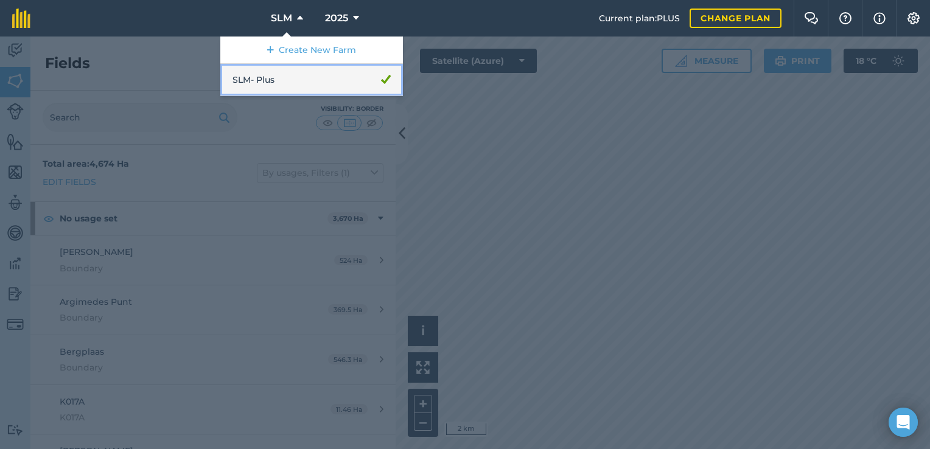
click at [296, 79] on link "SLM - Plus" at bounding box center [311, 80] width 183 height 32
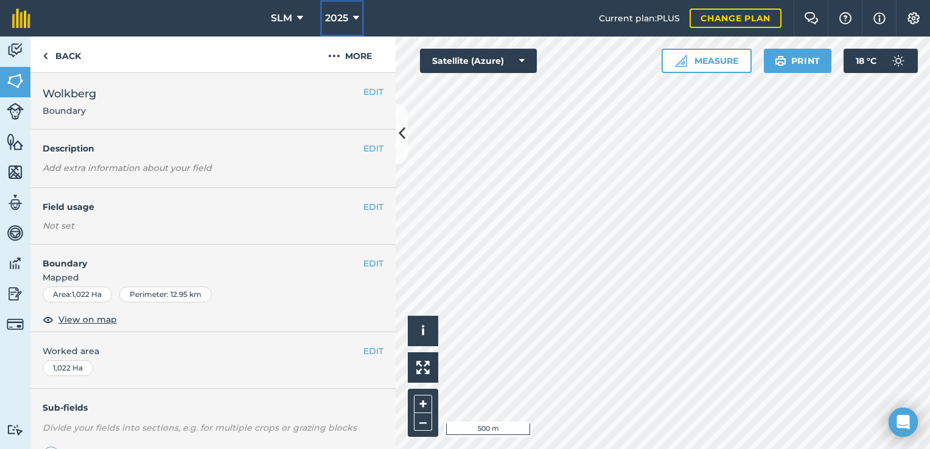
click at [353, 18] on icon at bounding box center [356, 18] width 6 height 15
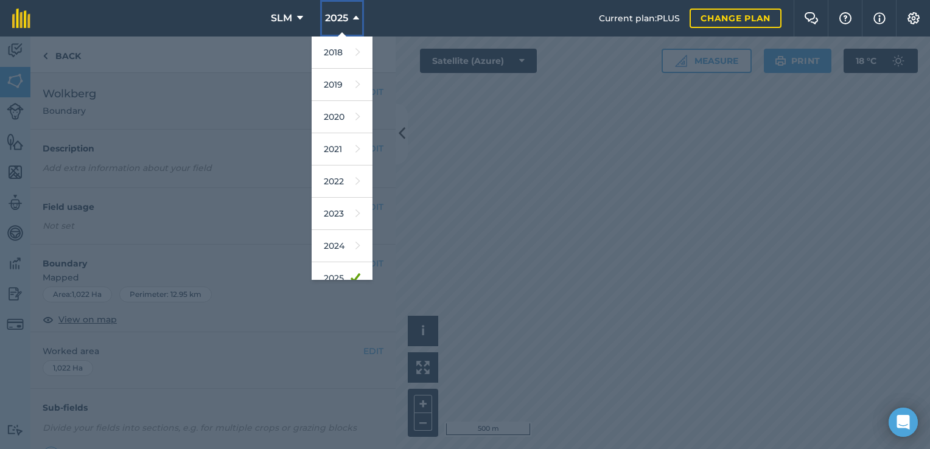
click at [353, 18] on icon at bounding box center [356, 18] width 6 height 15
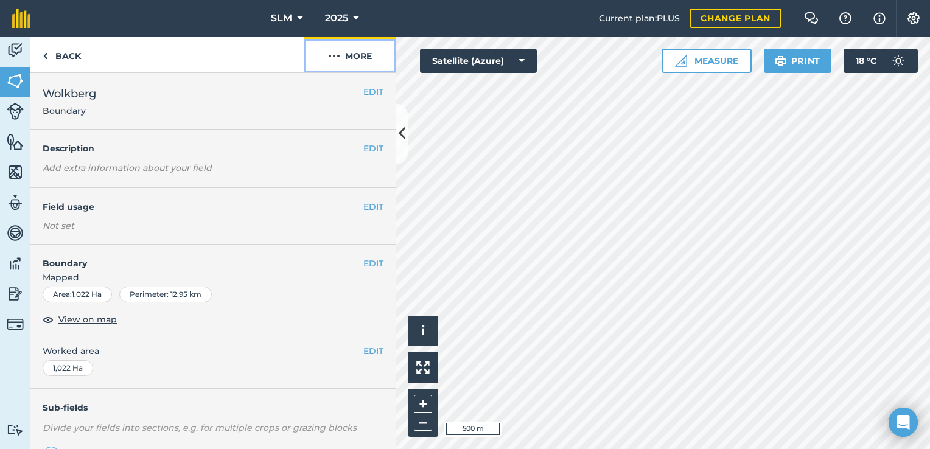
click at [359, 52] on button "More" at bounding box center [349, 55] width 91 height 36
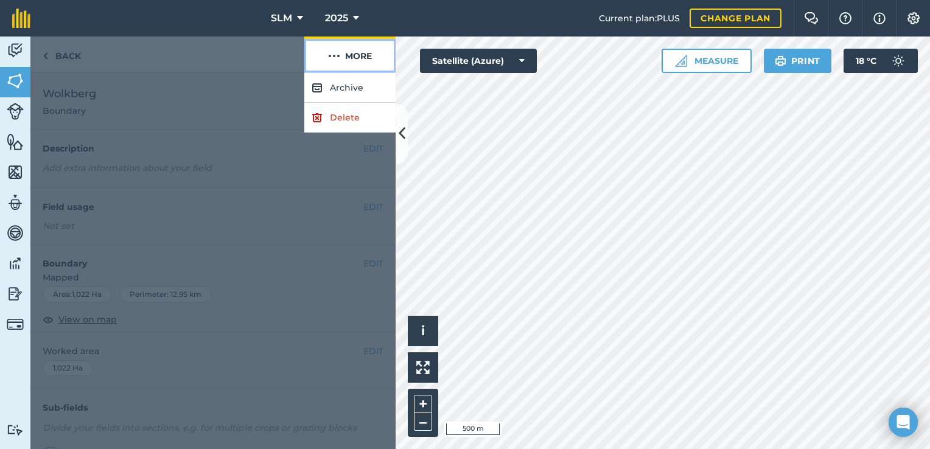
click at [358, 52] on button "More" at bounding box center [349, 55] width 91 height 36
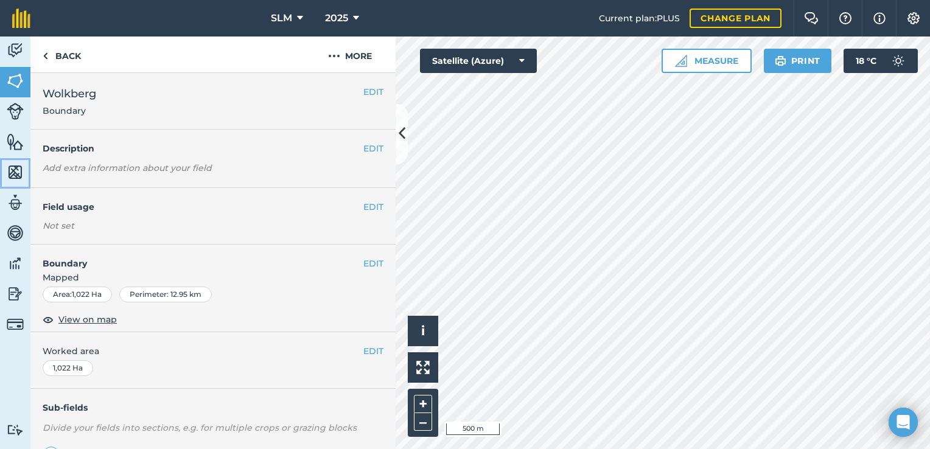
click at [17, 173] on img at bounding box center [15, 172] width 17 height 18
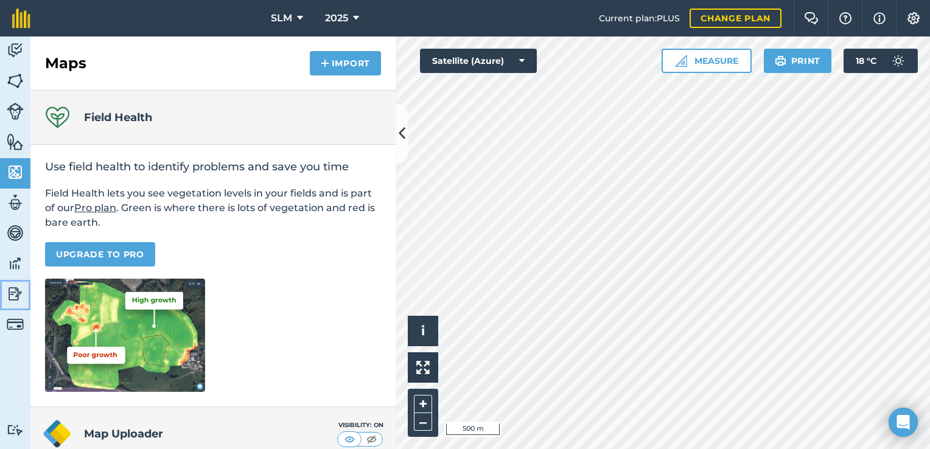
click at [13, 290] on img at bounding box center [15, 294] width 17 height 18
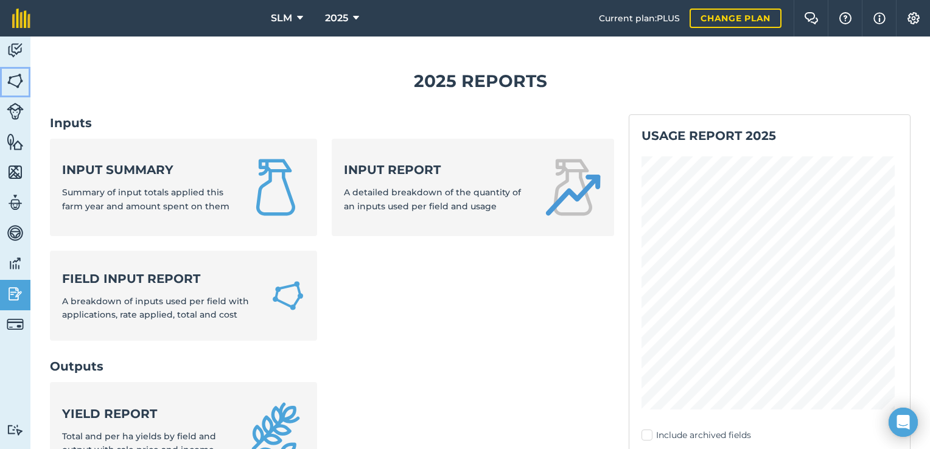
click at [13, 81] on img at bounding box center [15, 81] width 17 height 18
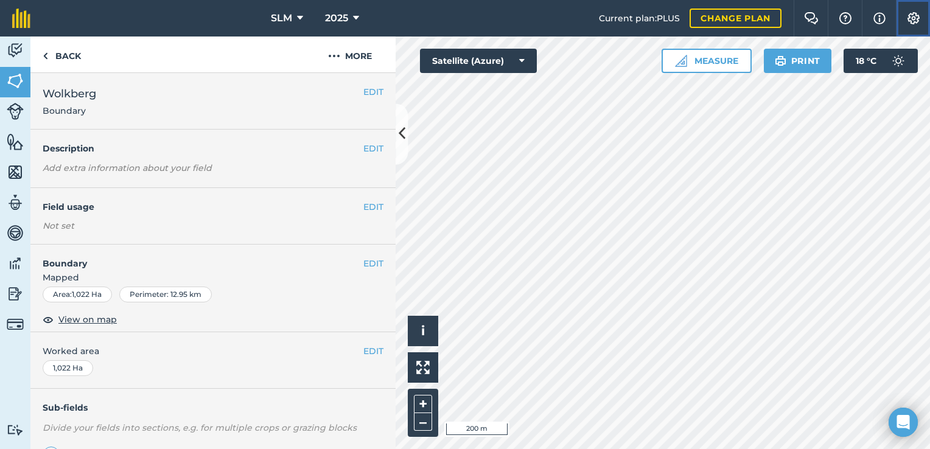
click at [912, 19] on img at bounding box center [914, 18] width 15 height 12
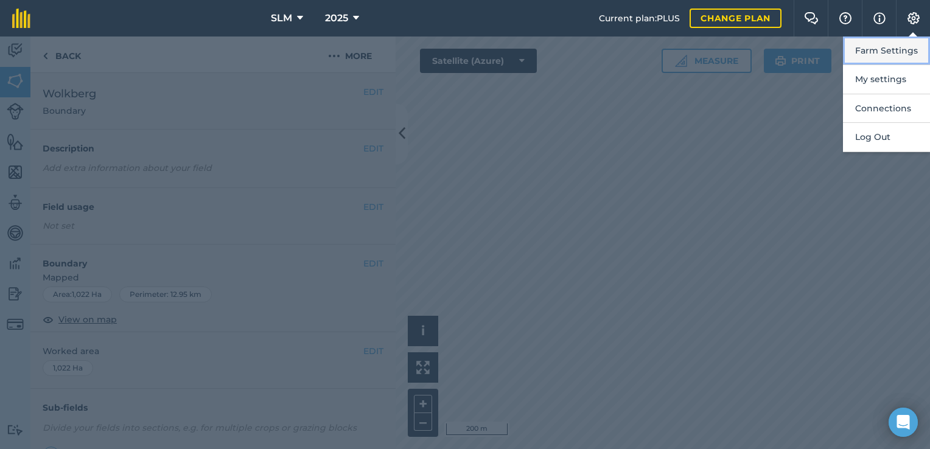
click at [888, 47] on button "Farm Settings" at bounding box center [886, 51] width 87 height 29
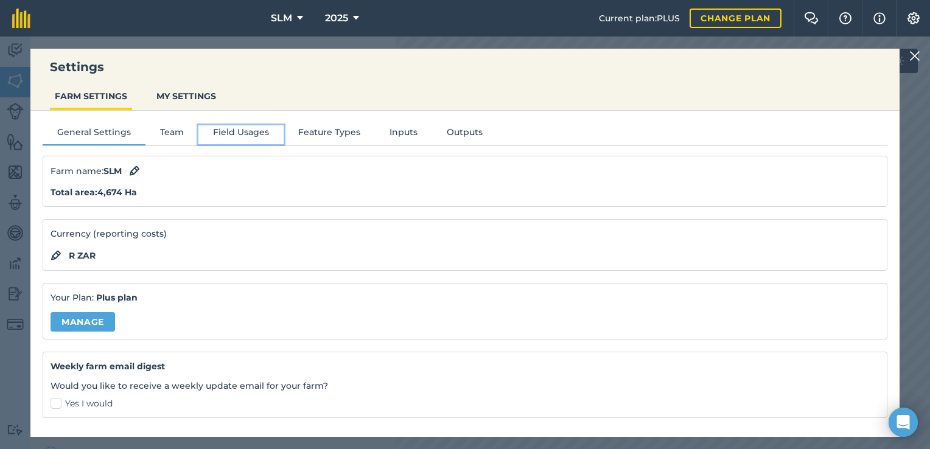
click at [239, 129] on button "Field Usages" at bounding box center [241, 134] width 85 height 18
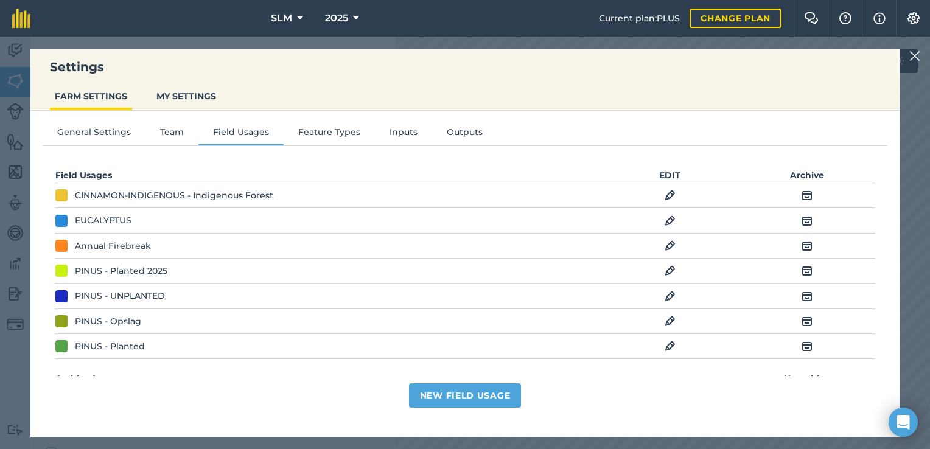
click at [802, 196] on img at bounding box center [807, 195] width 11 height 15
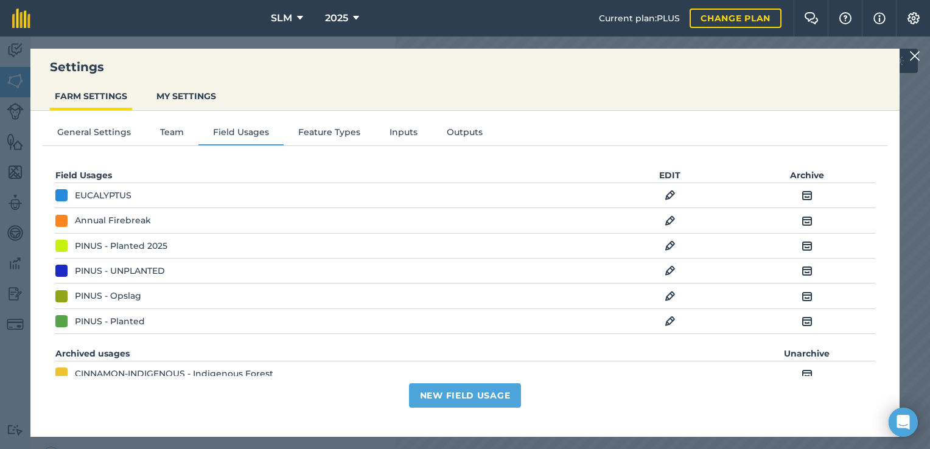
click at [911, 54] on img at bounding box center [915, 56] width 11 height 15
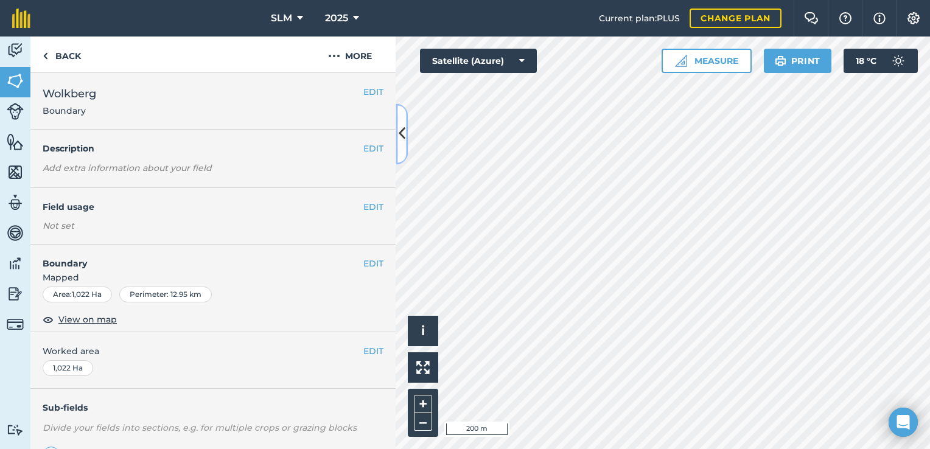
click at [402, 124] on icon at bounding box center [402, 134] width 7 height 21
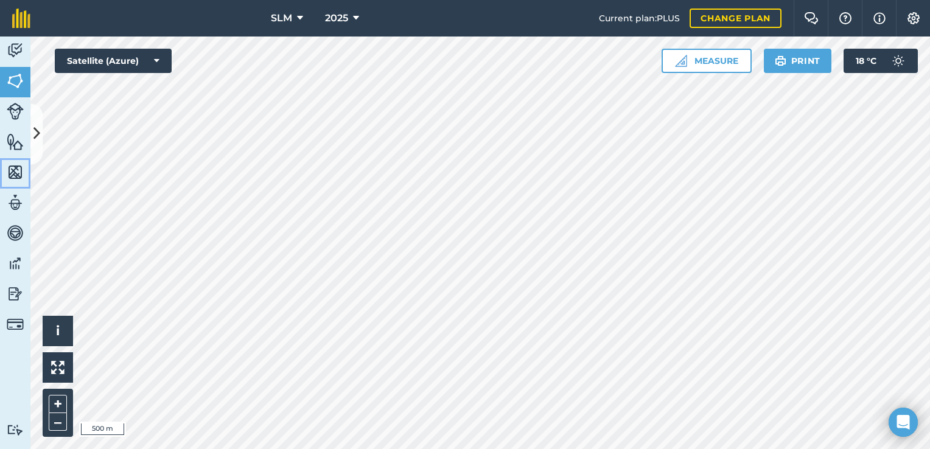
click at [19, 174] on img at bounding box center [15, 172] width 17 height 18
click at [8, 177] on img at bounding box center [15, 172] width 17 height 18
click at [13, 294] on img at bounding box center [15, 294] width 17 height 18
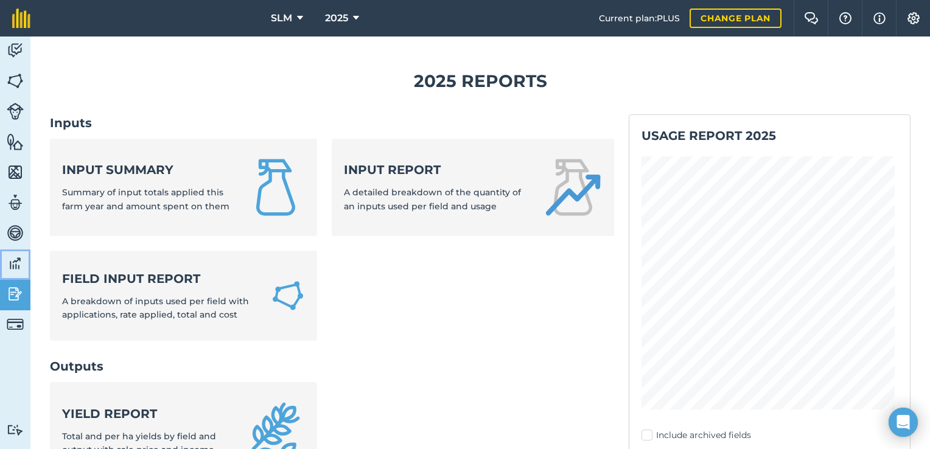
click at [15, 267] on img at bounding box center [15, 264] width 17 height 18
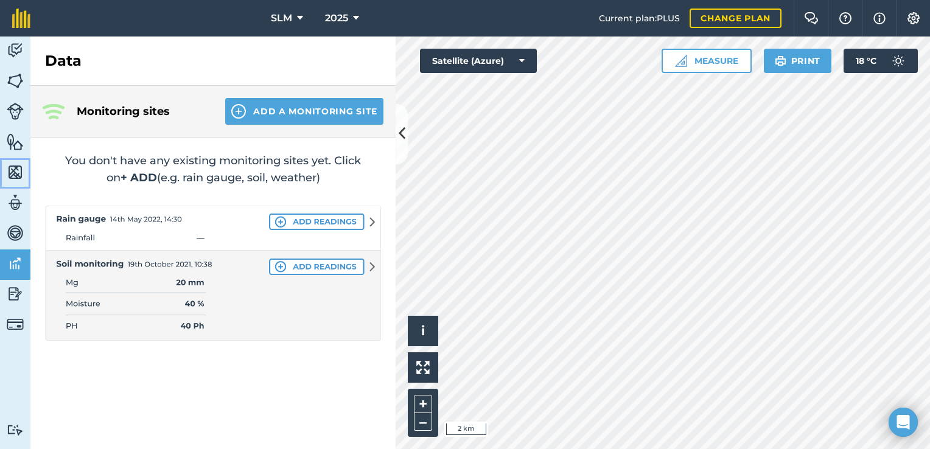
click at [22, 181] on link "Maps" at bounding box center [15, 173] width 30 height 30
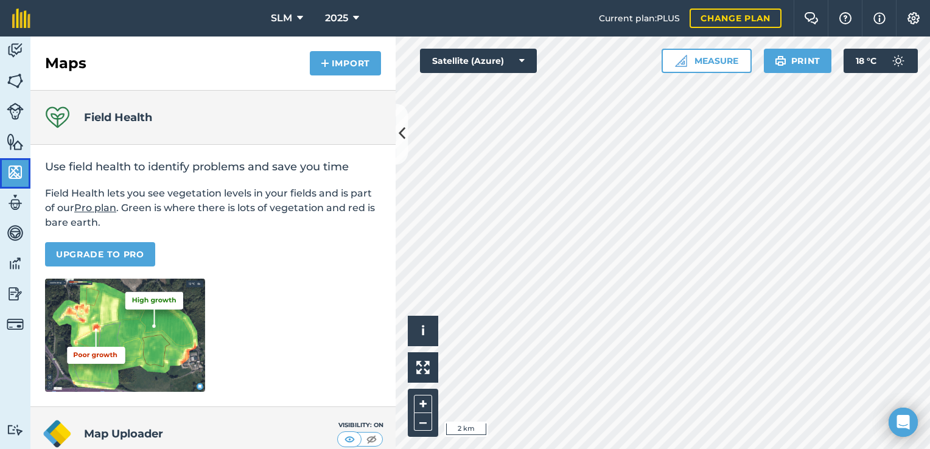
scroll to position [112, 0]
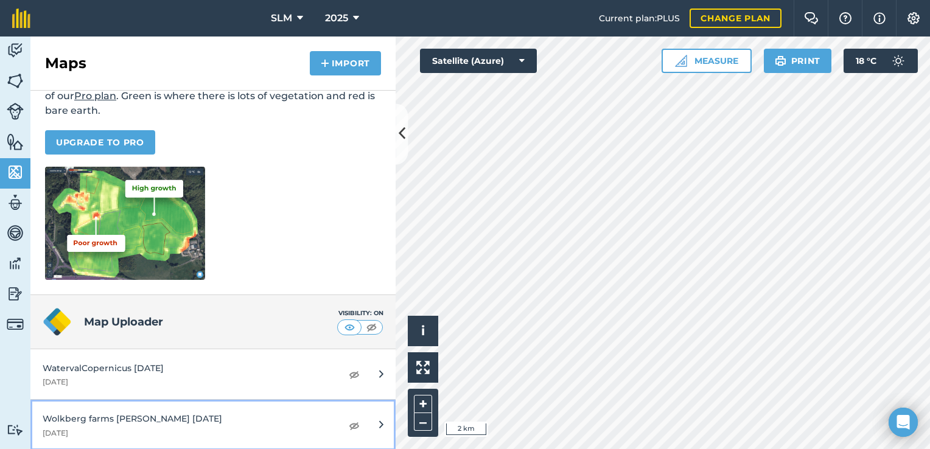
click at [117, 417] on div "Wolkberg farms Copernicus July 2025" at bounding box center [186, 418] width 287 height 13
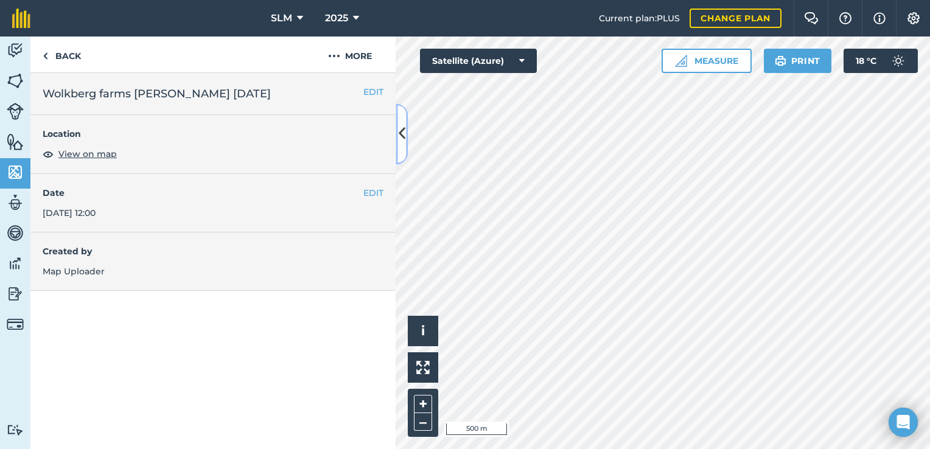
click at [402, 141] on icon at bounding box center [402, 134] width 7 height 21
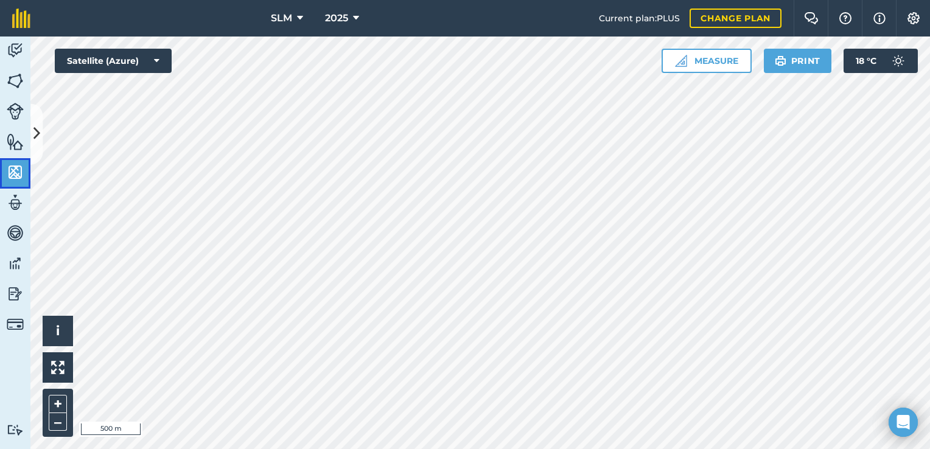
click at [21, 175] on img at bounding box center [15, 172] width 17 height 18
click at [16, 177] on img at bounding box center [15, 172] width 17 height 18
click at [29, 132] on link "Features" at bounding box center [15, 143] width 30 height 30
click at [42, 133] on button at bounding box center [36, 134] width 12 height 61
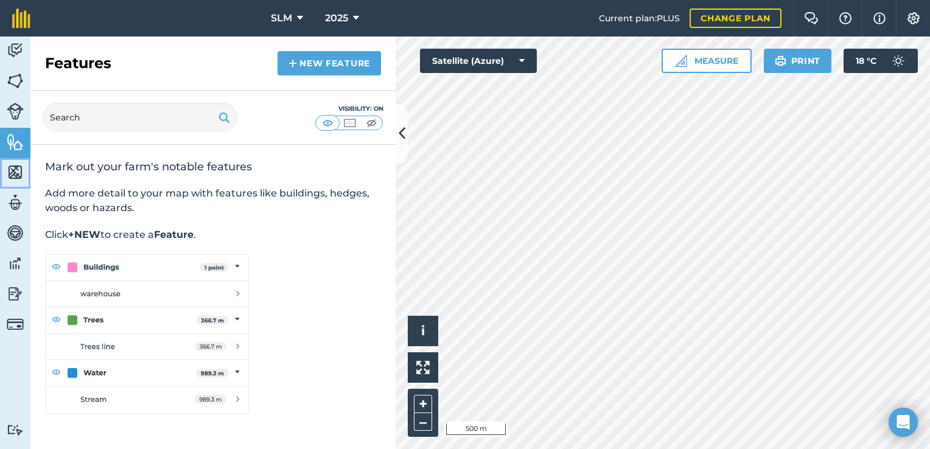
click at [12, 172] on img at bounding box center [15, 172] width 17 height 18
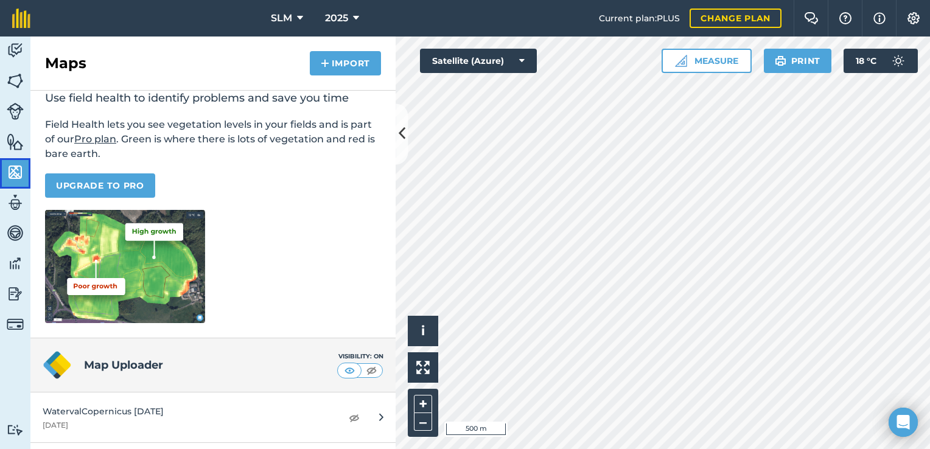
scroll to position [112, 0]
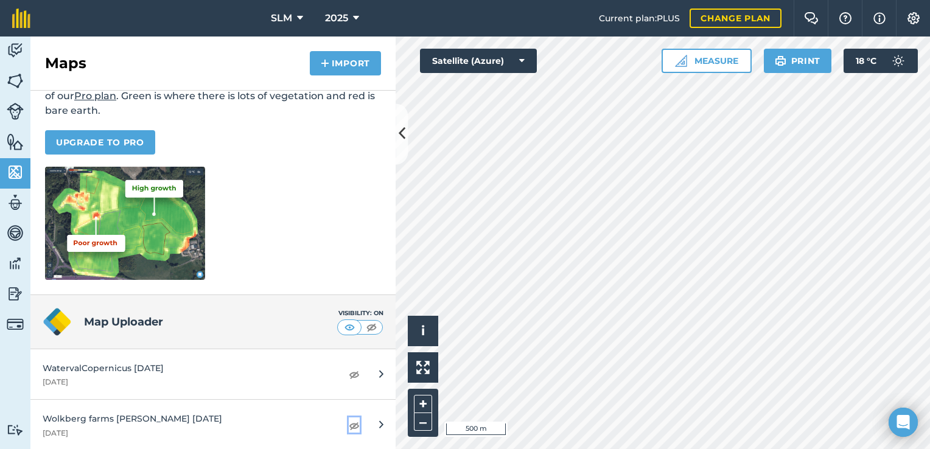
click at [349, 425] on img at bounding box center [354, 425] width 11 height 15
